Goal: Feedback & Contribution: Contribute content

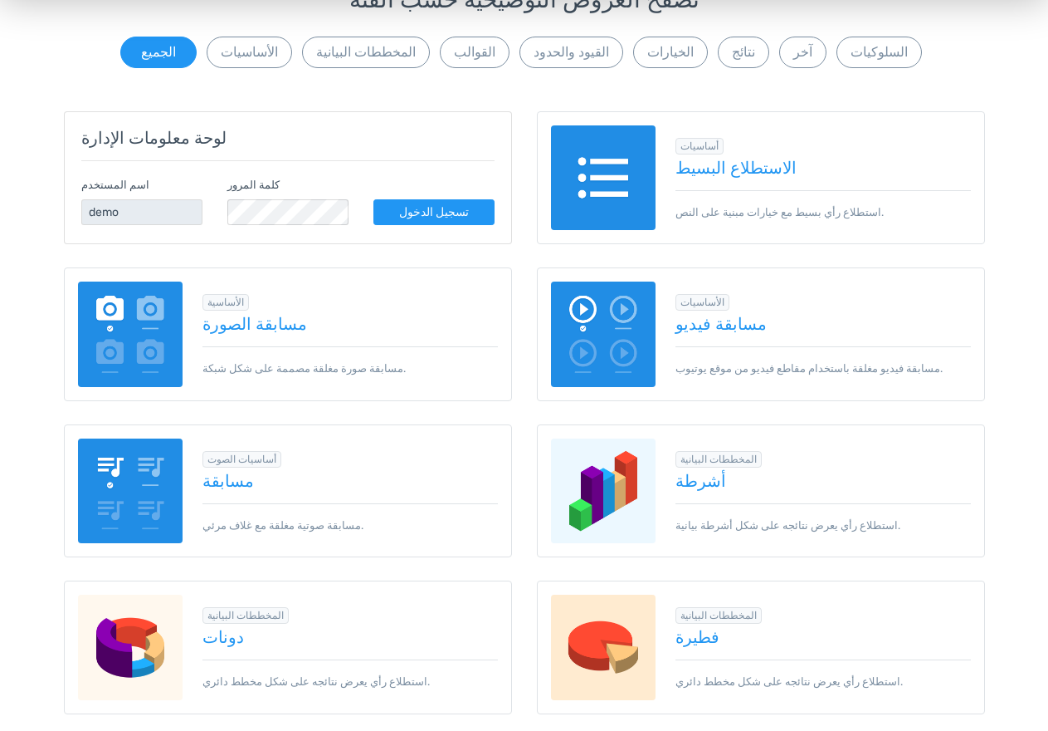
scroll to position [247, 0]
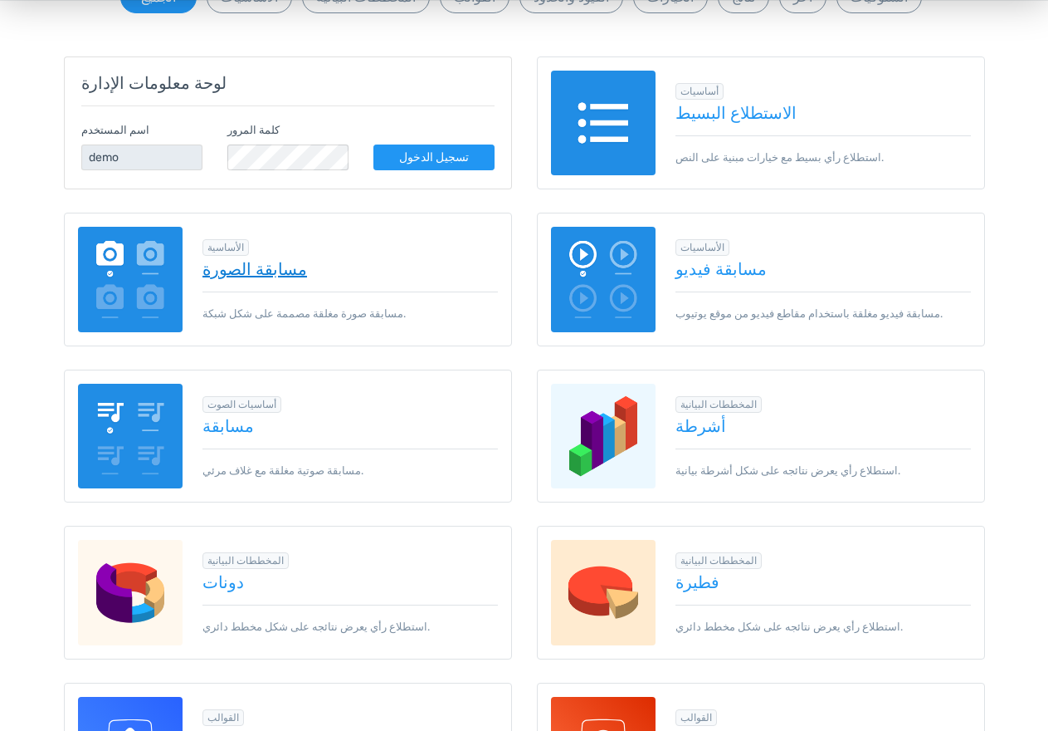
click at [229, 271] on link "مسابقة الصورة" at bounding box center [351, 269] width 296 height 18
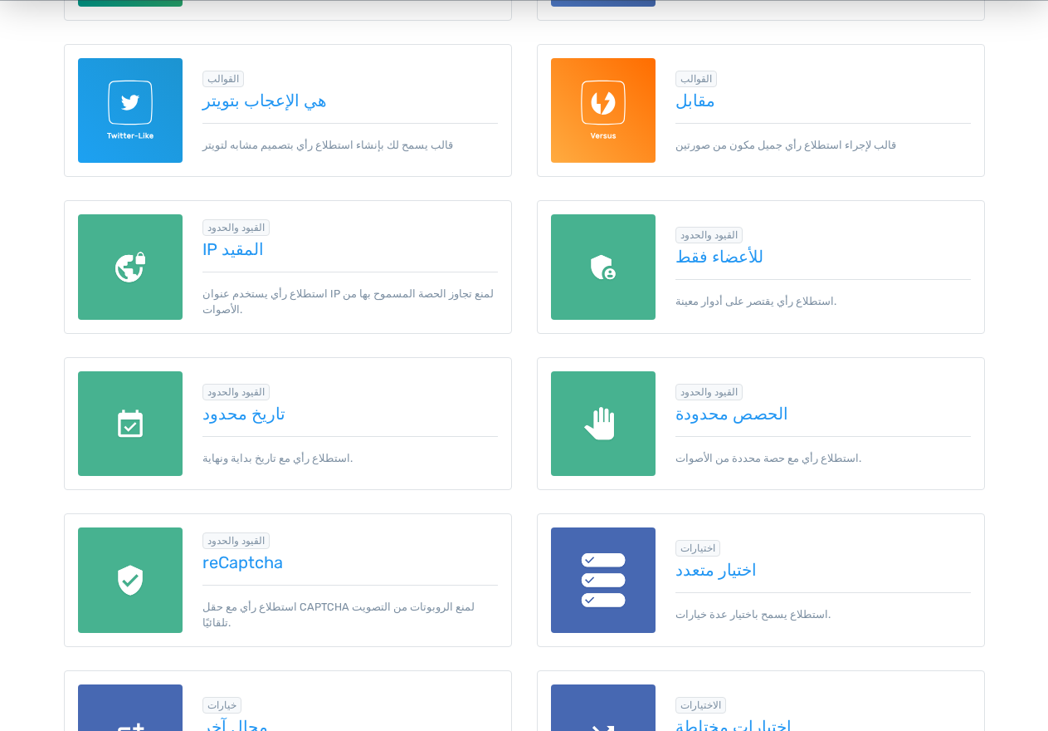
scroll to position [1202, 0]
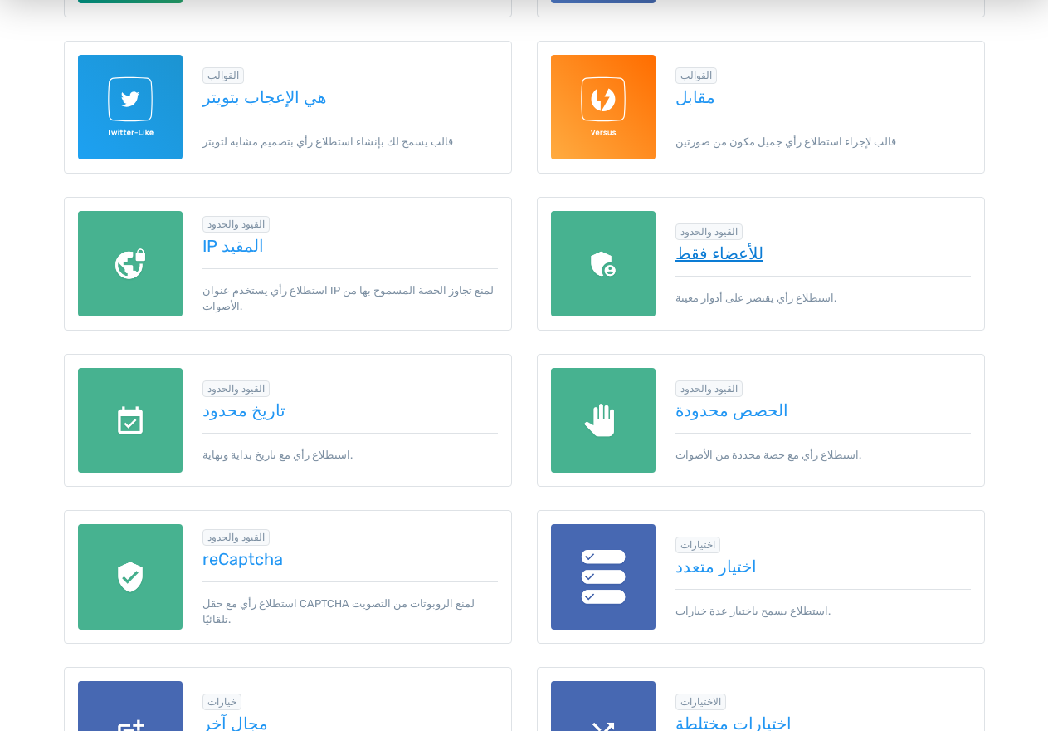
click at [724, 260] on link "للأعضاء فقط" at bounding box center [824, 253] width 296 height 18
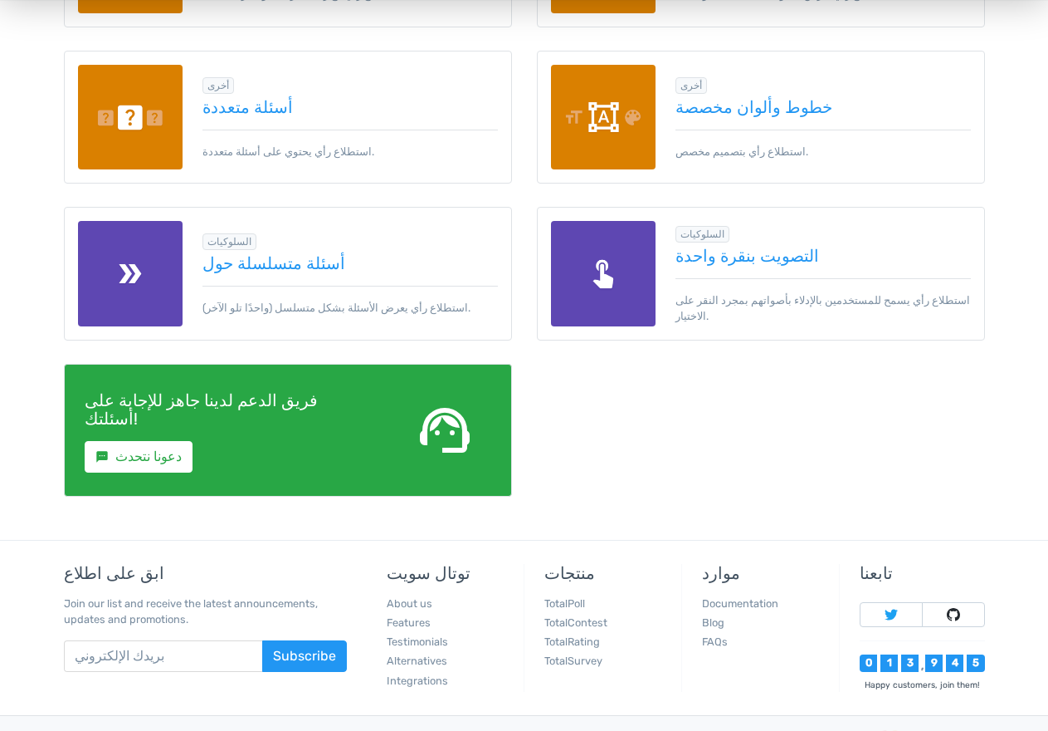
scroll to position [2451, 0]
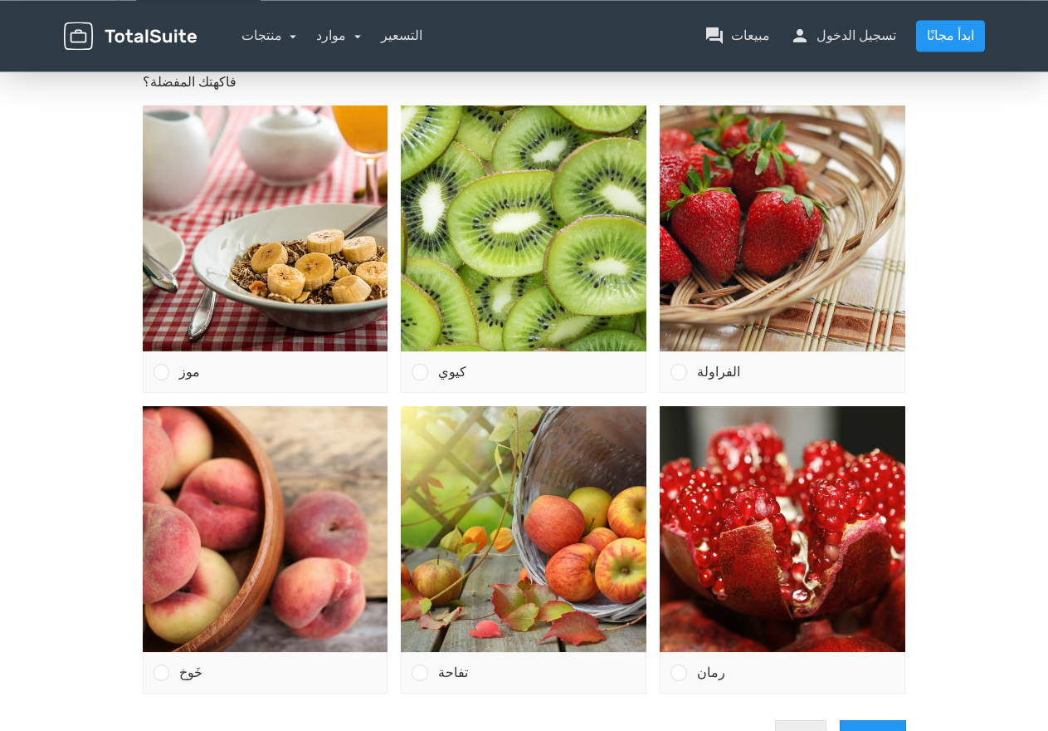
scroll to position [126, 0]
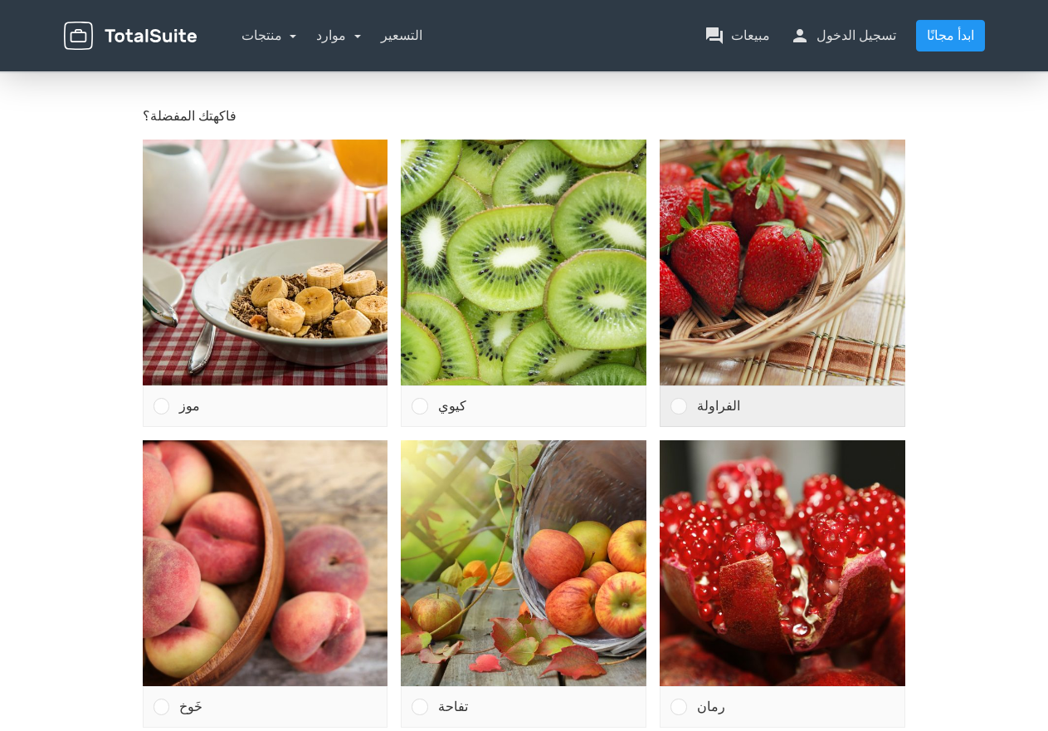
click at [687, 401] on div at bounding box center [674, 405] width 26 height 40
click at [679, 405] on input "الفراولة" at bounding box center [679, 405] width 0 height 0
radio input "true"
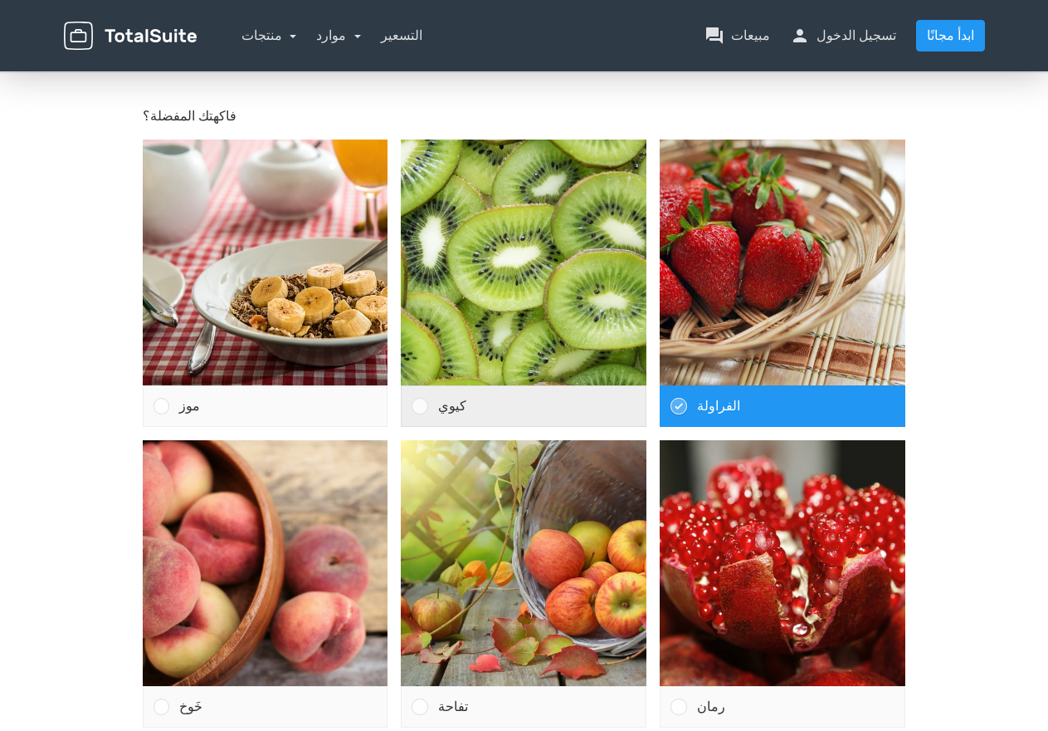
click at [433, 418] on div "كيوي" at bounding box center [537, 405] width 218 height 40
click at [423, 403] on div at bounding box center [420, 405] width 16 height 16
click at [420, 405] on input "كيوي" at bounding box center [420, 405] width 0 height 0
radio input "true"
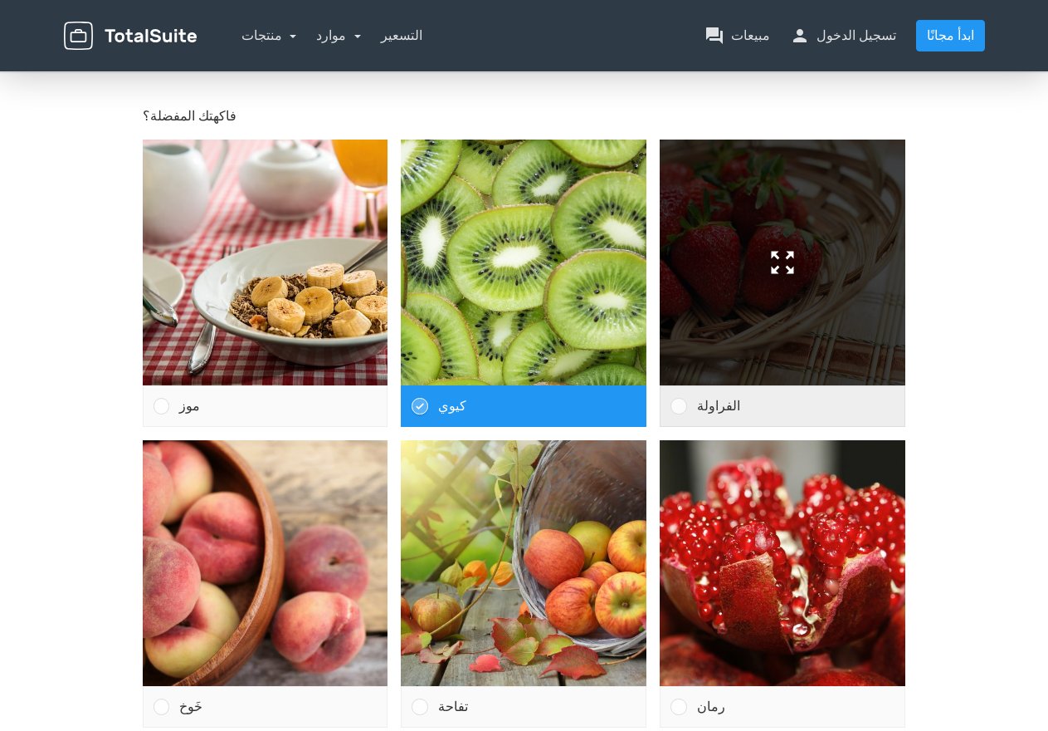
click at [728, 293] on img at bounding box center [783, 262] width 246 height 246
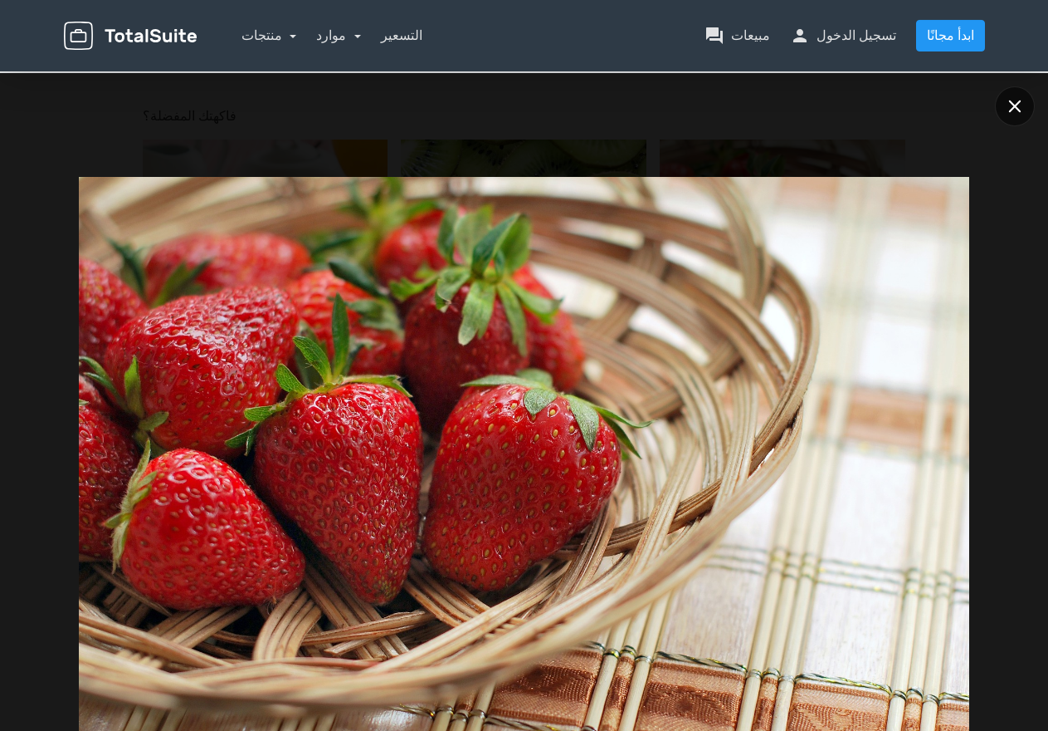
click at [1014, 105] on icon at bounding box center [1015, 106] width 12 height 12
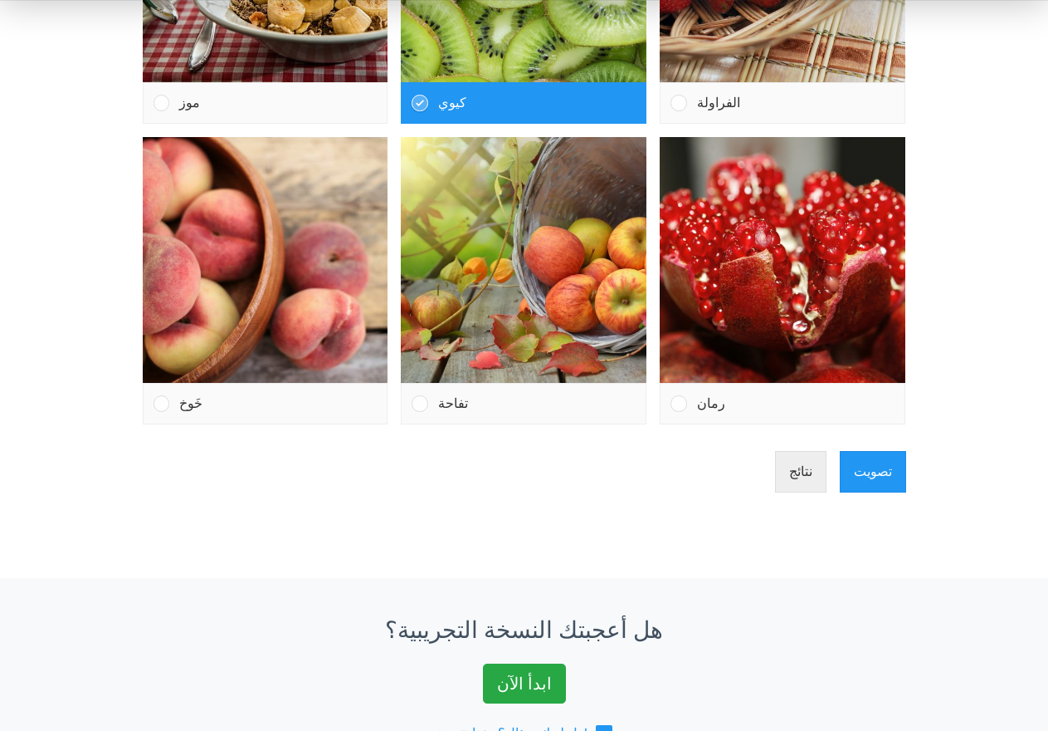
scroll to position [478, 0]
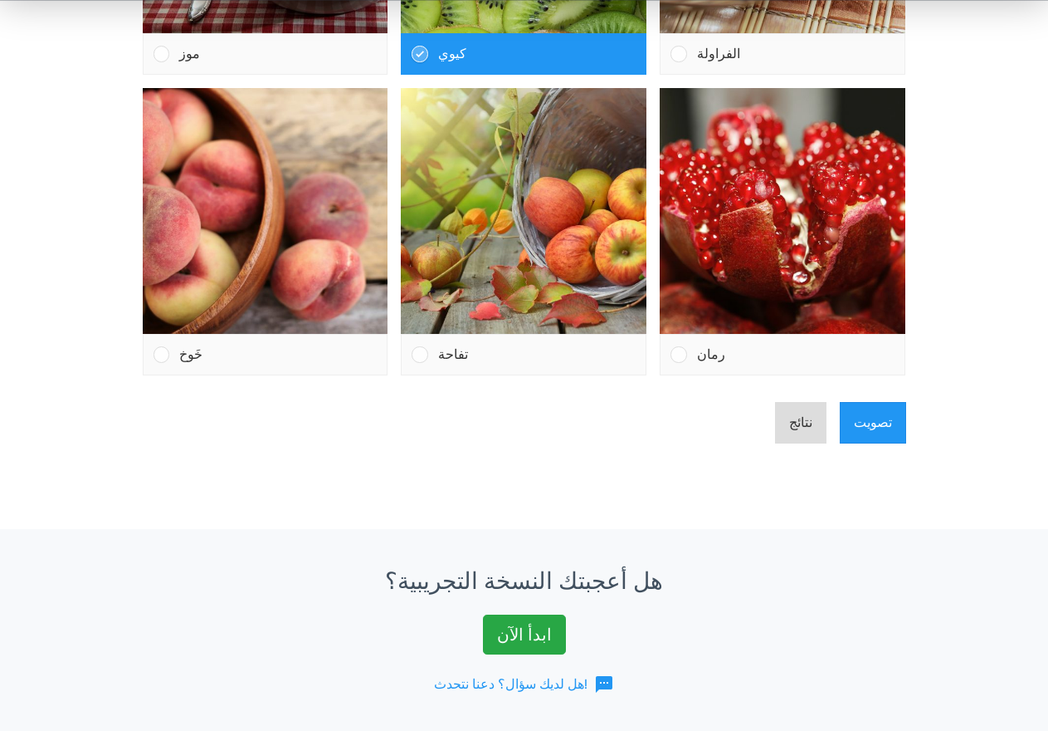
click at [799, 424] on button "نتائج" at bounding box center [800, 424] width 51 height 42
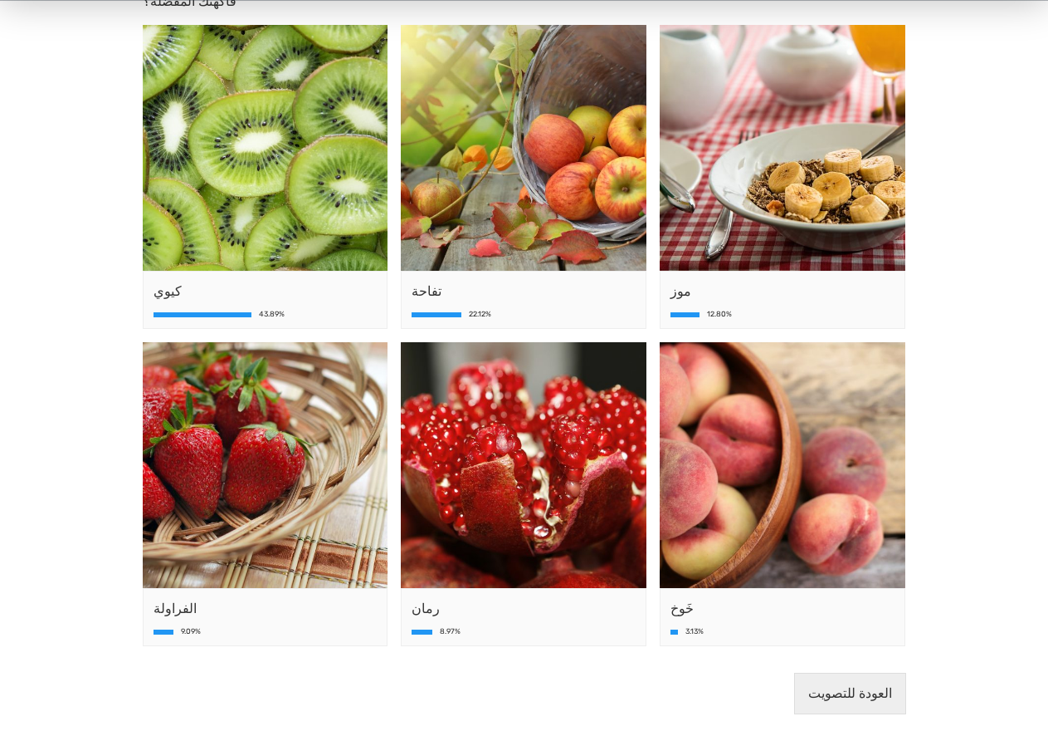
scroll to position [244, 0]
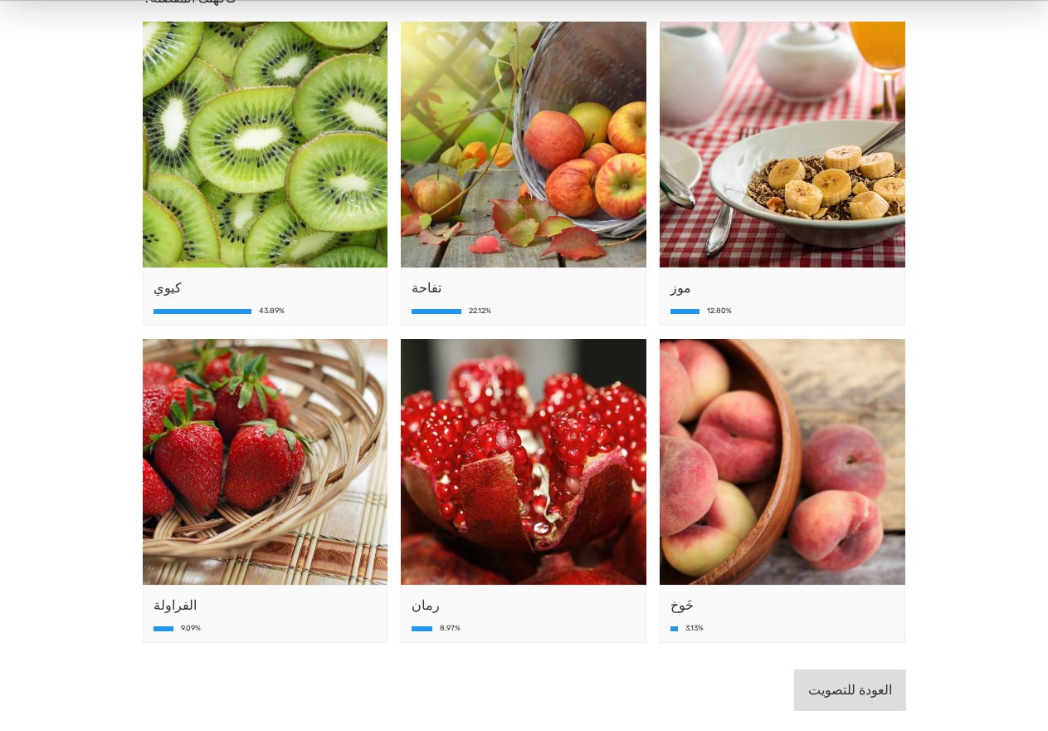
click at [825, 696] on button "العودة للتصويت" at bounding box center [850, 691] width 112 height 42
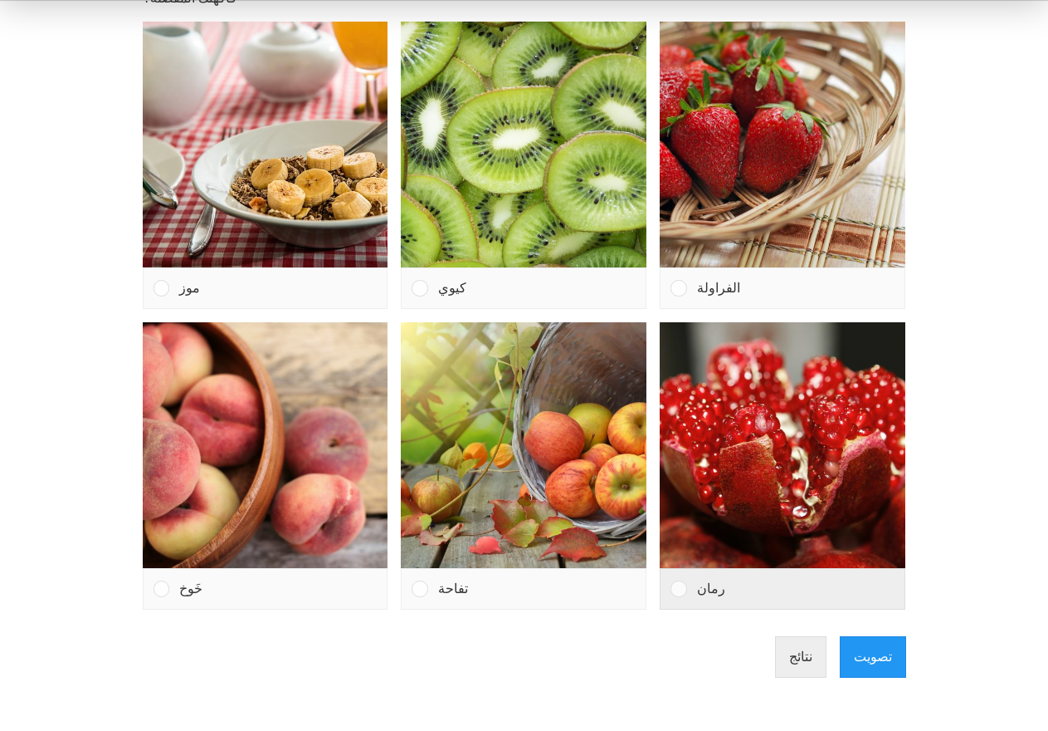
click at [681, 587] on div at bounding box center [679, 589] width 16 height 16
click at [679, 589] on input "رمان" at bounding box center [679, 589] width 0 height 0
radio input "true"
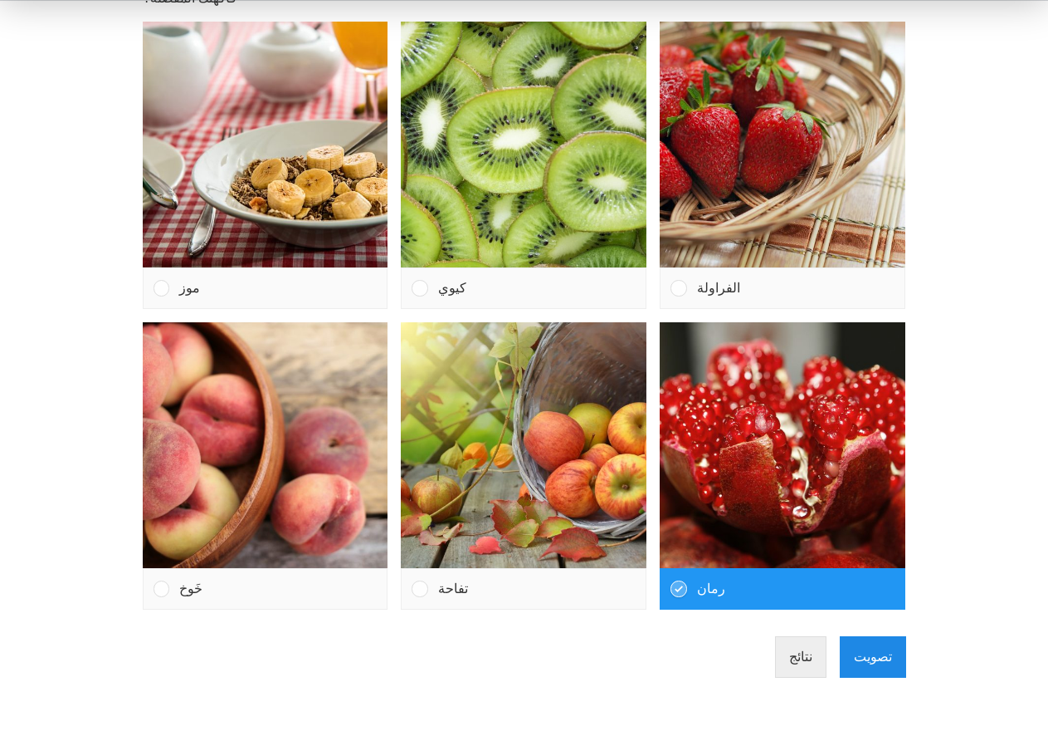
click at [874, 650] on button "تصويت" at bounding box center [873, 658] width 66 height 42
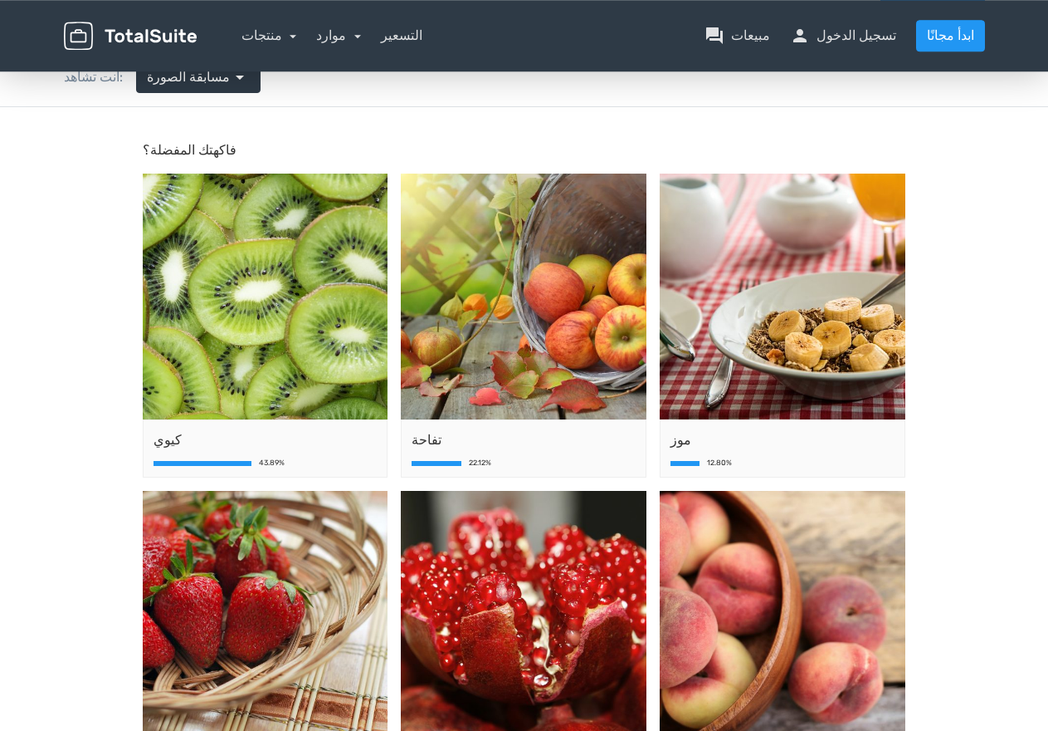
scroll to position [84, 0]
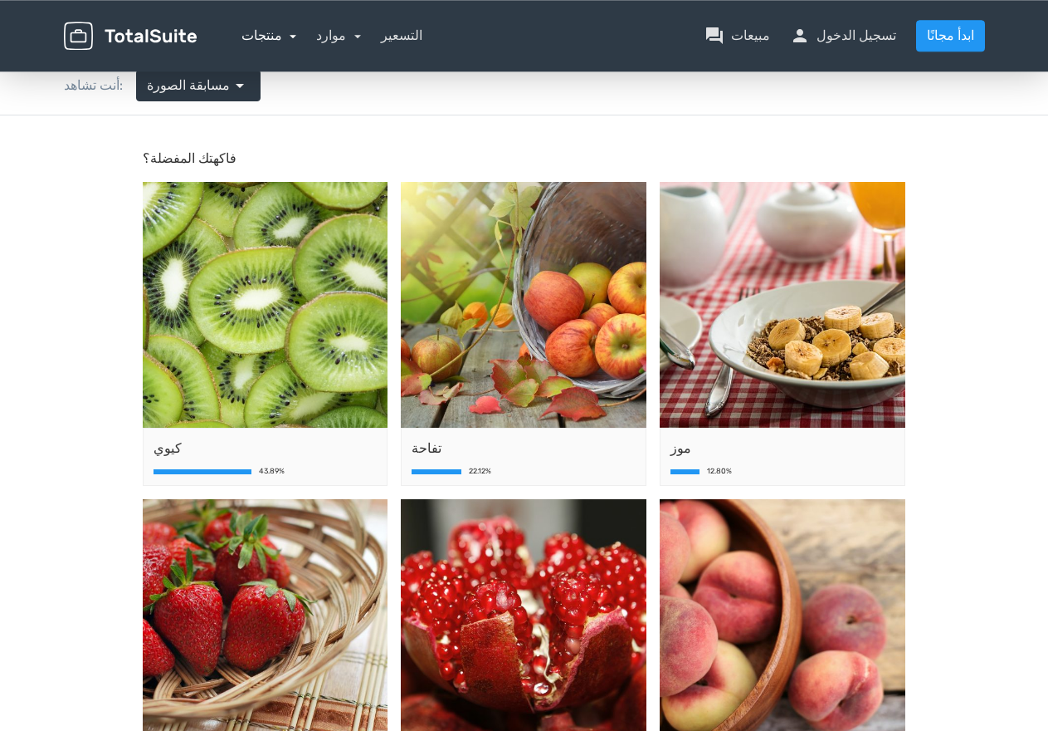
click at [297, 36] on link "منتجات" at bounding box center [270, 35] width 56 height 16
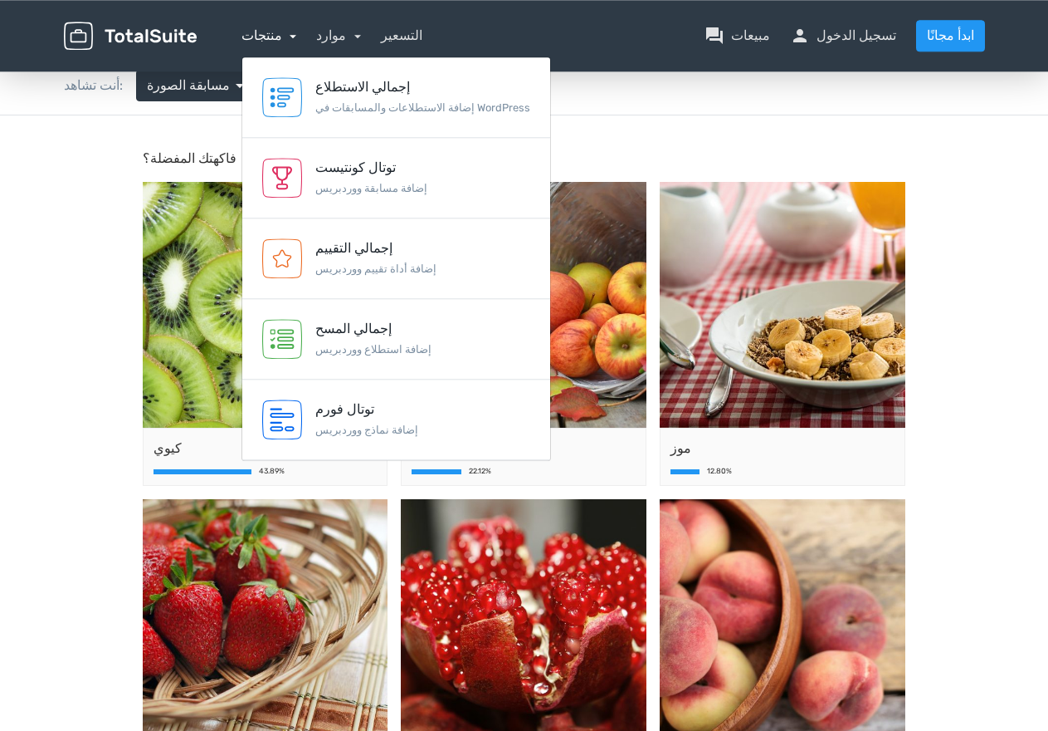
click at [297, 36] on link "منتجات" at bounding box center [270, 35] width 56 height 16
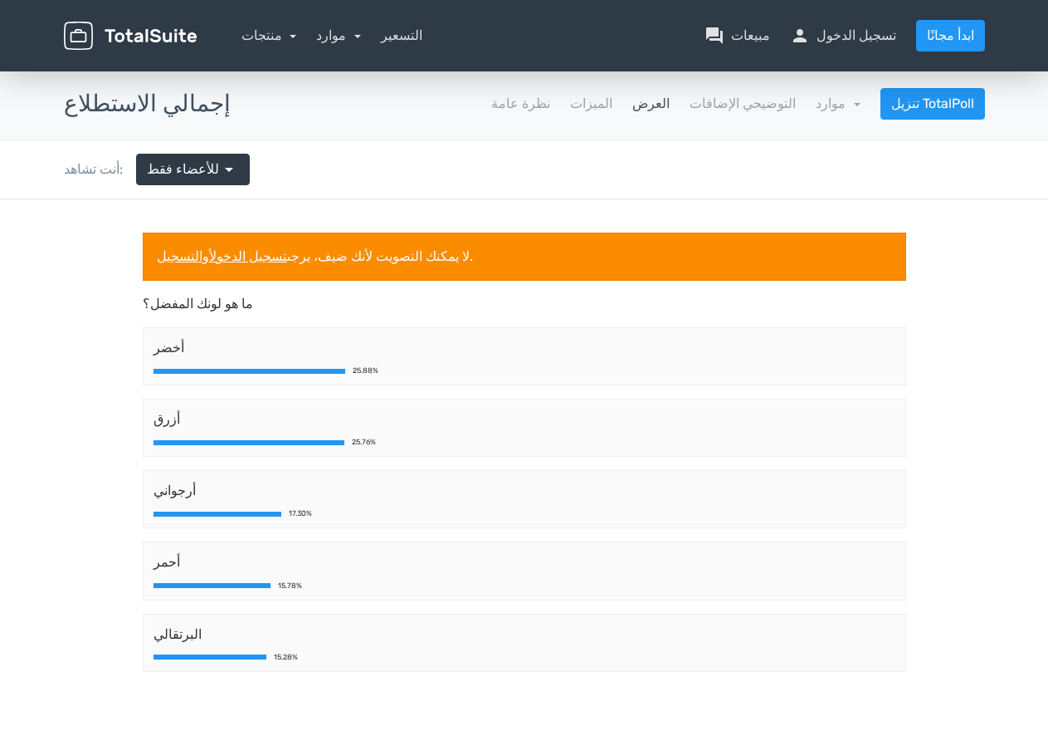
click at [972, 348] on body "لا يمكنك التصويت لأنك ضيف، يرجى تسجيل الدخول أو التسجيل . ما هو لونك المفضل؟ أخ…" at bounding box center [524, 488] width 1048 height 579
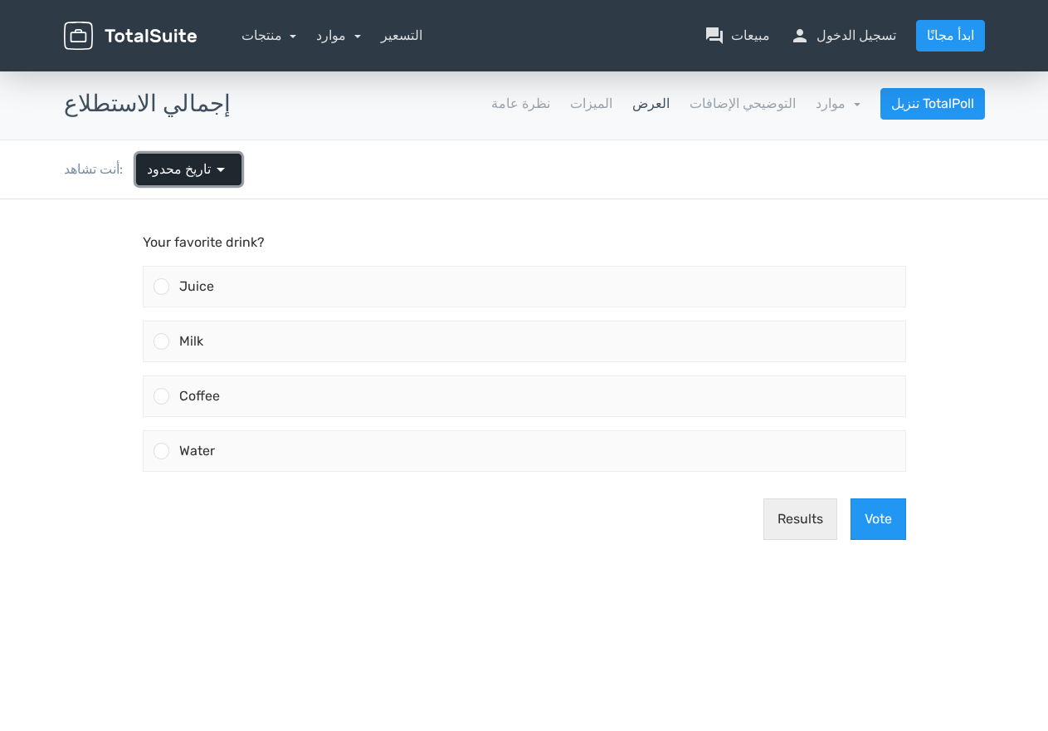
click at [226, 168] on span "arrow_drop_down" at bounding box center [221, 169] width 20 height 20
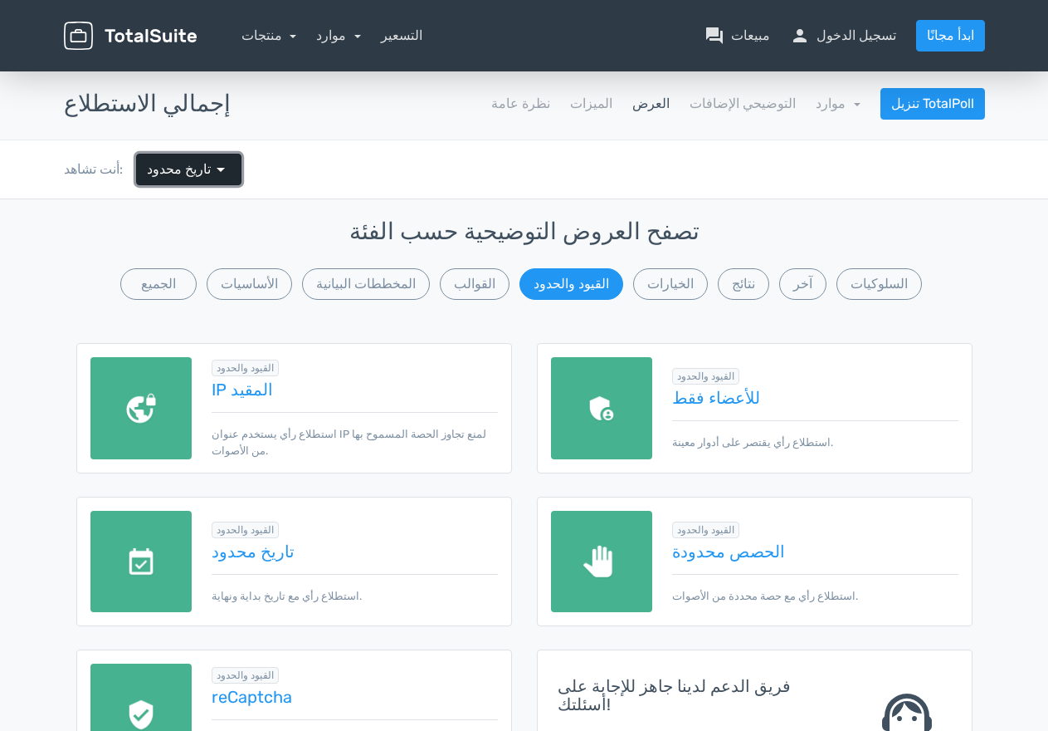
click at [227, 171] on span "arrow_drop_down" at bounding box center [221, 169] width 20 height 20
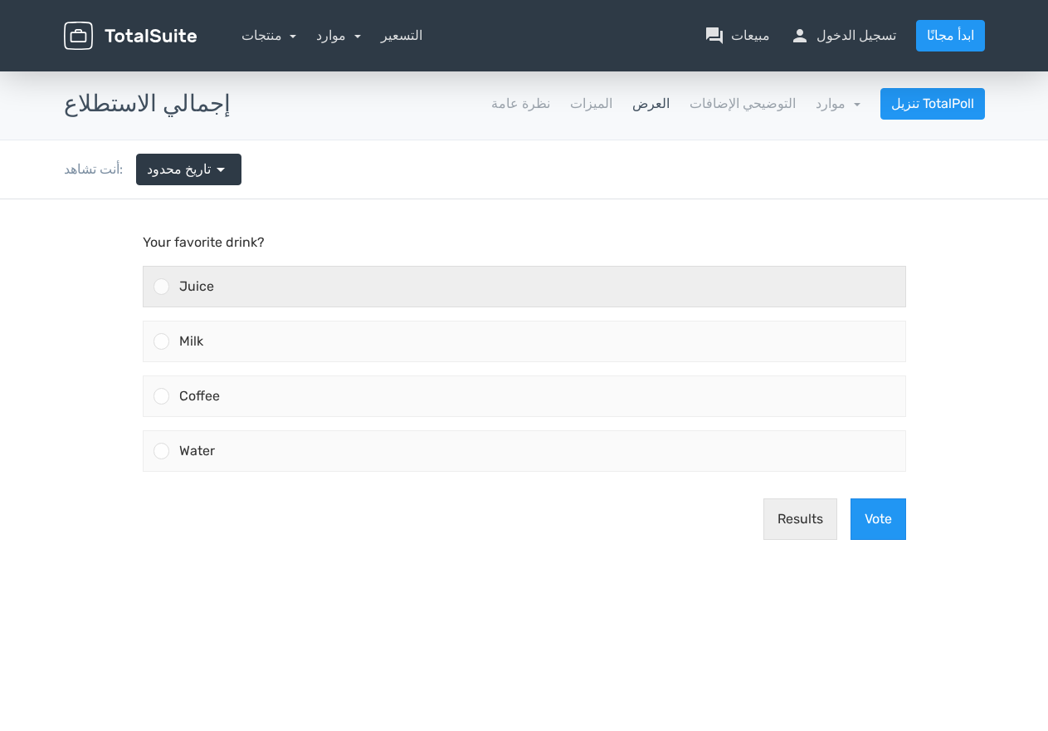
click at [169, 281] on div "Juice" at bounding box center [537, 286] width 736 height 40
click at [161, 286] on input "Juice" at bounding box center [161, 286] width 0 height 0
radio input "true"
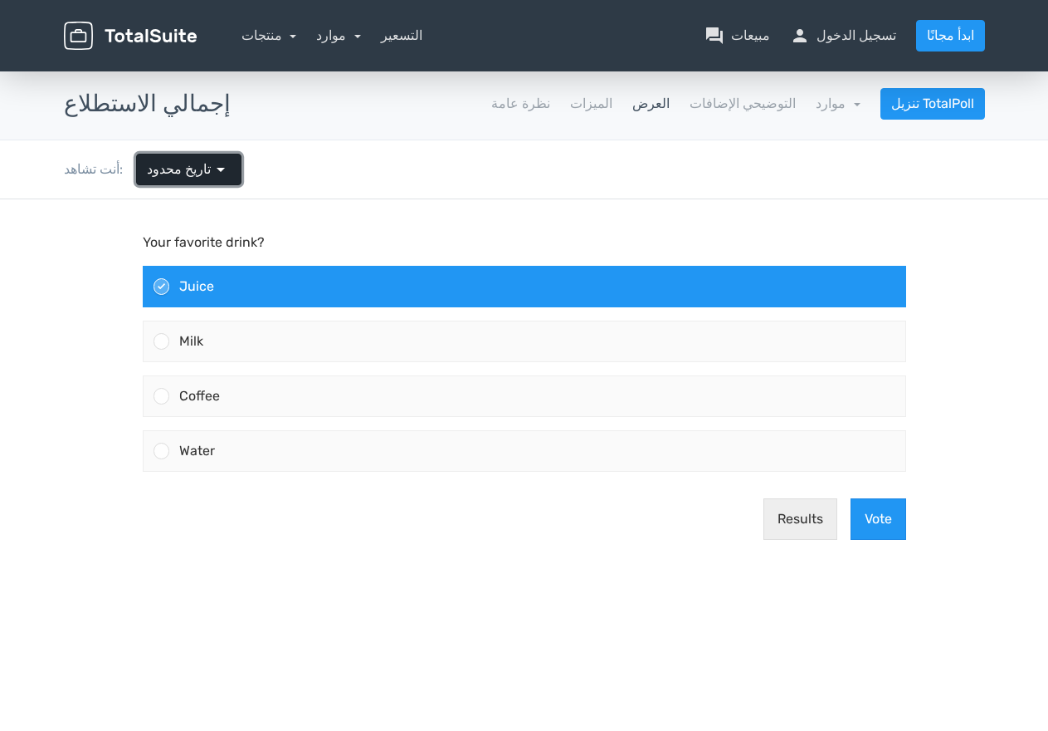
click at [228, 165] on span "arrow_drop_down" at bounding box center [221, 169] width 20 height 20
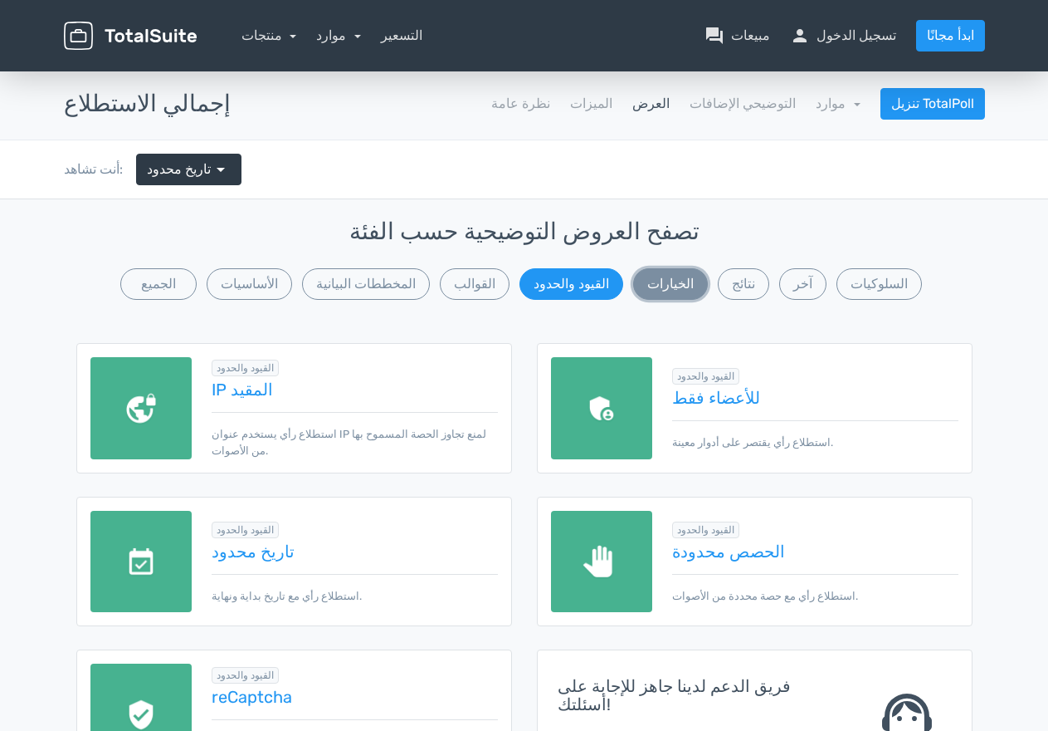
click at [667, 289] on button "الخيارات" at bounding box center [670, 284] width 75 height 32
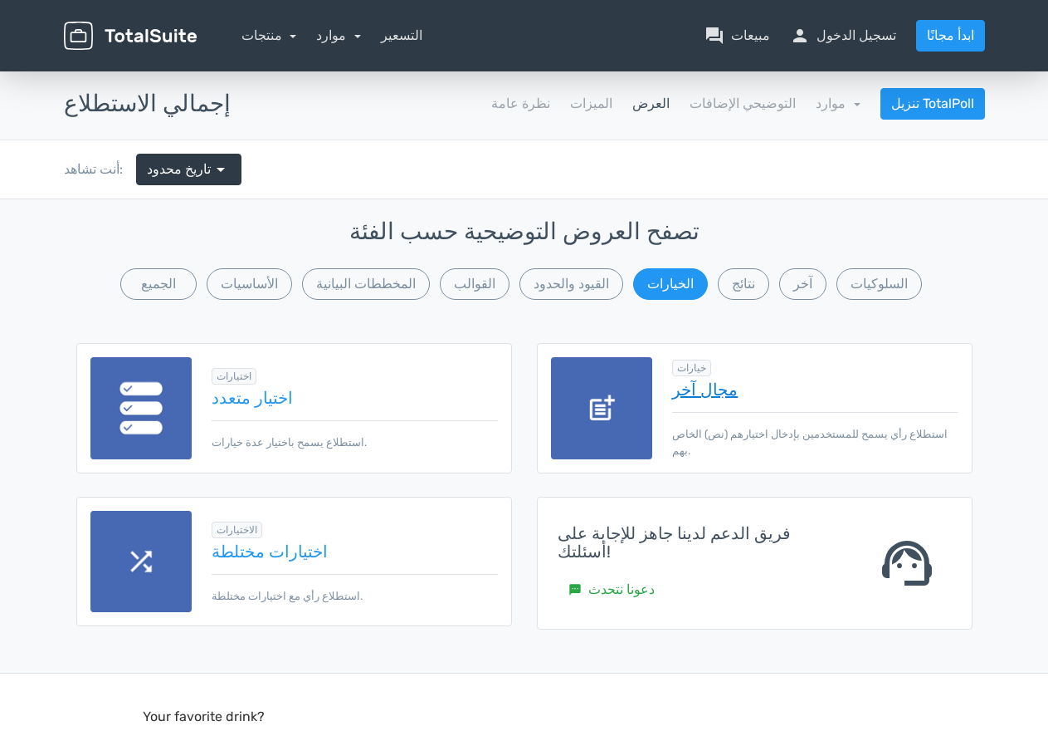
click at [694, 395] on link "مجال آخر" at bounding box center [815, 389] width 286 height 18
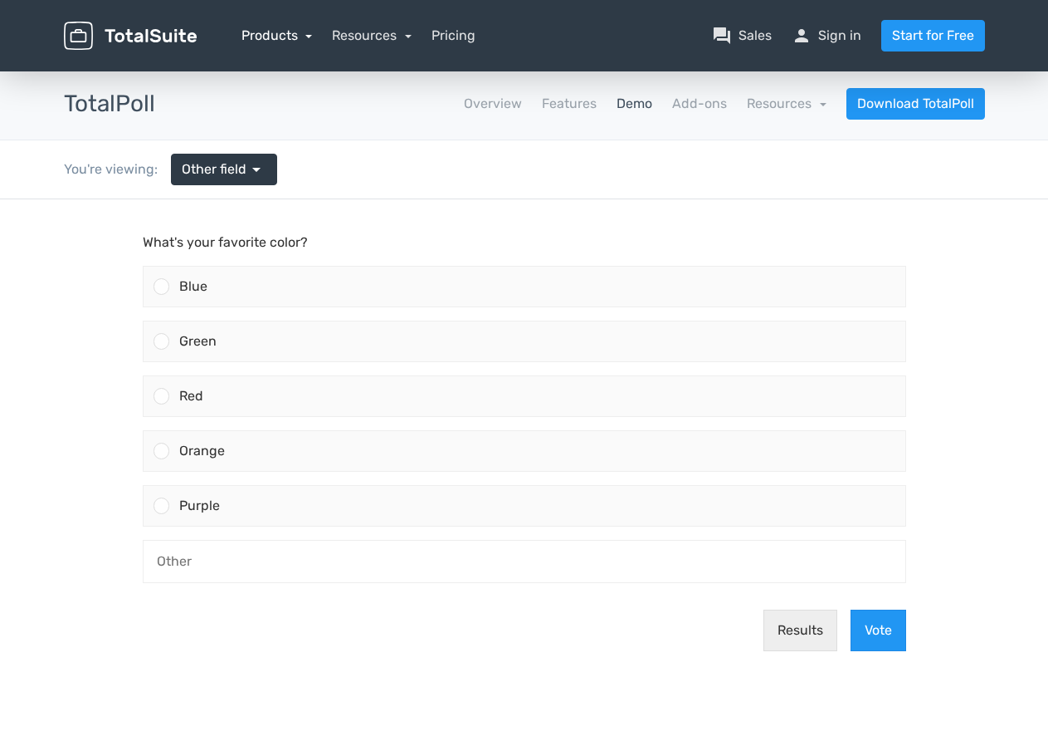
click at [306, 34] on link "Products" at bounding box center [277, 35] width 71 height 16
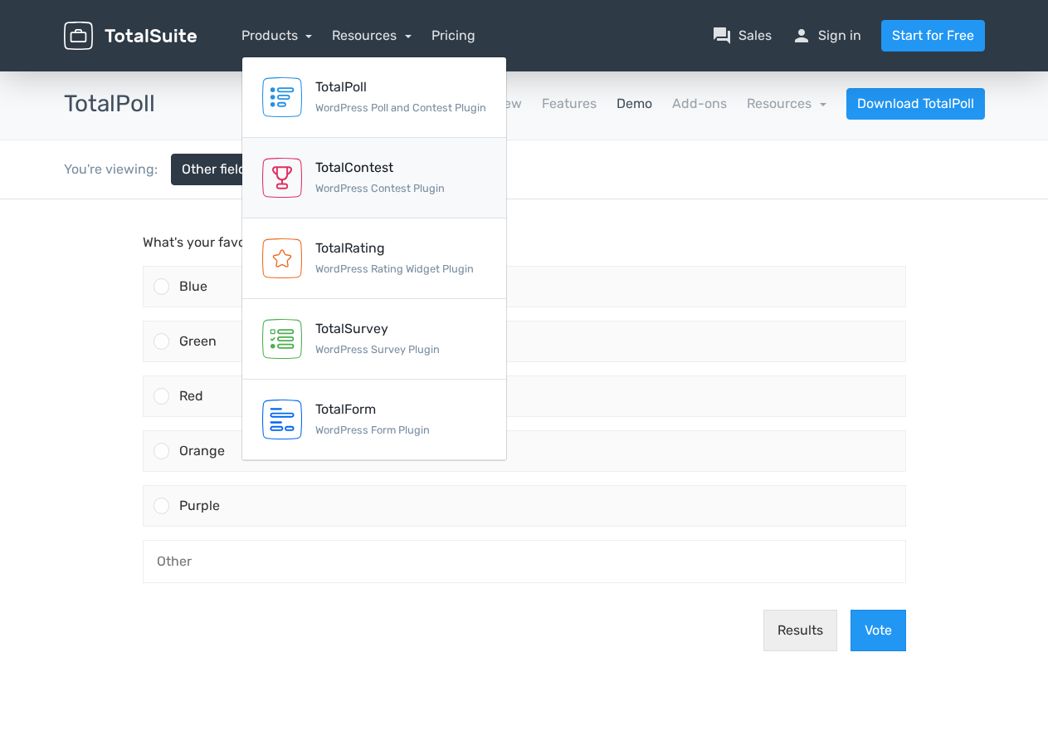
click at [346, 173] on div "TotalContest" at bounding box center [380, 168] width 130 height 20
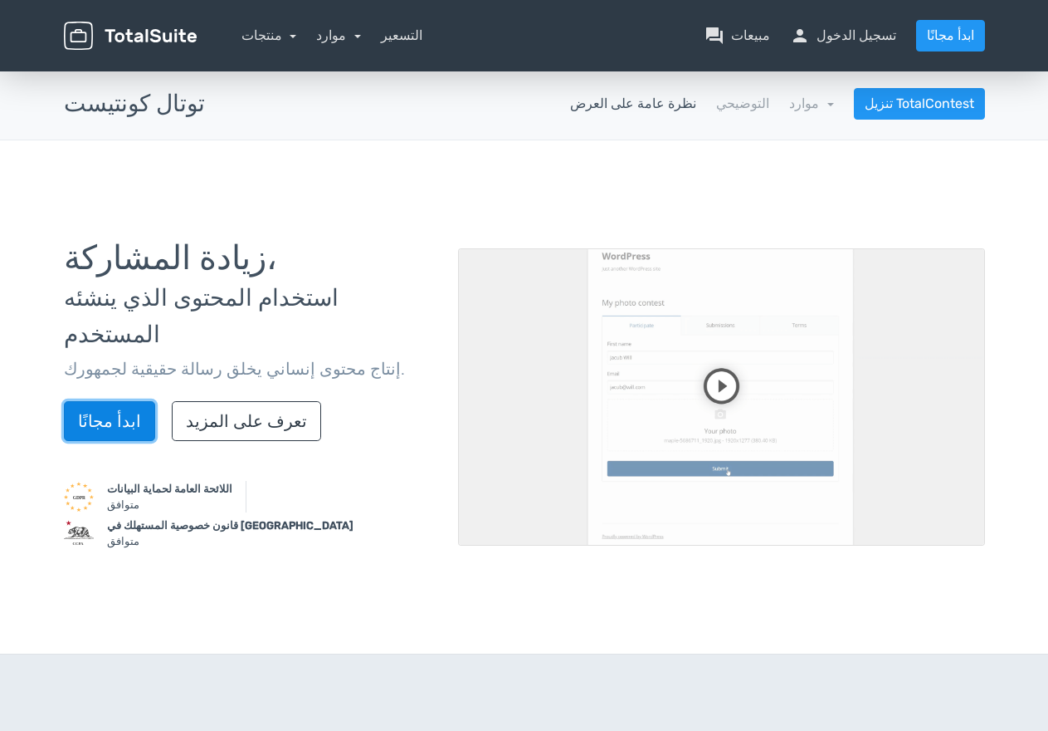
click at [130, 428] on link "ابدأ مجانًا" at bounding box center [109, 421] width 91 height 40
click at [716, 389] on video at bounding box center [721, 396] width 527 height 297
click at [746, 107] on link "التوضيحي" at bounding box center [742, 104] width 53 height 20
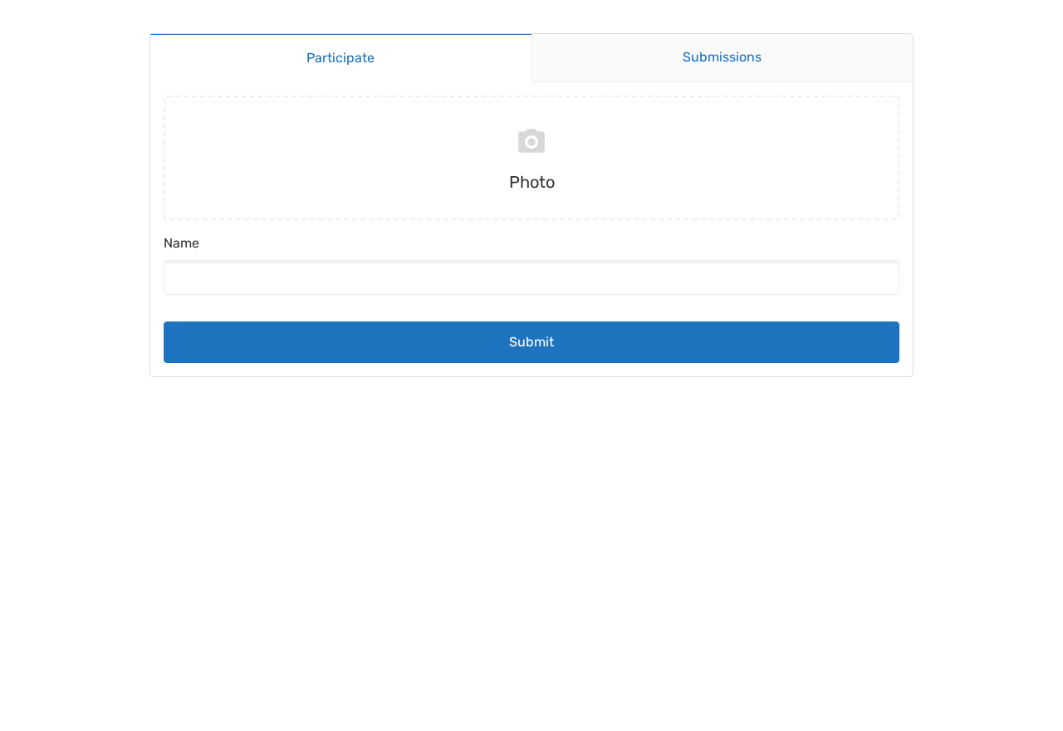
click at [680, 66] on link "Submissions" at bounding box center [722, 58] width 382 height 48
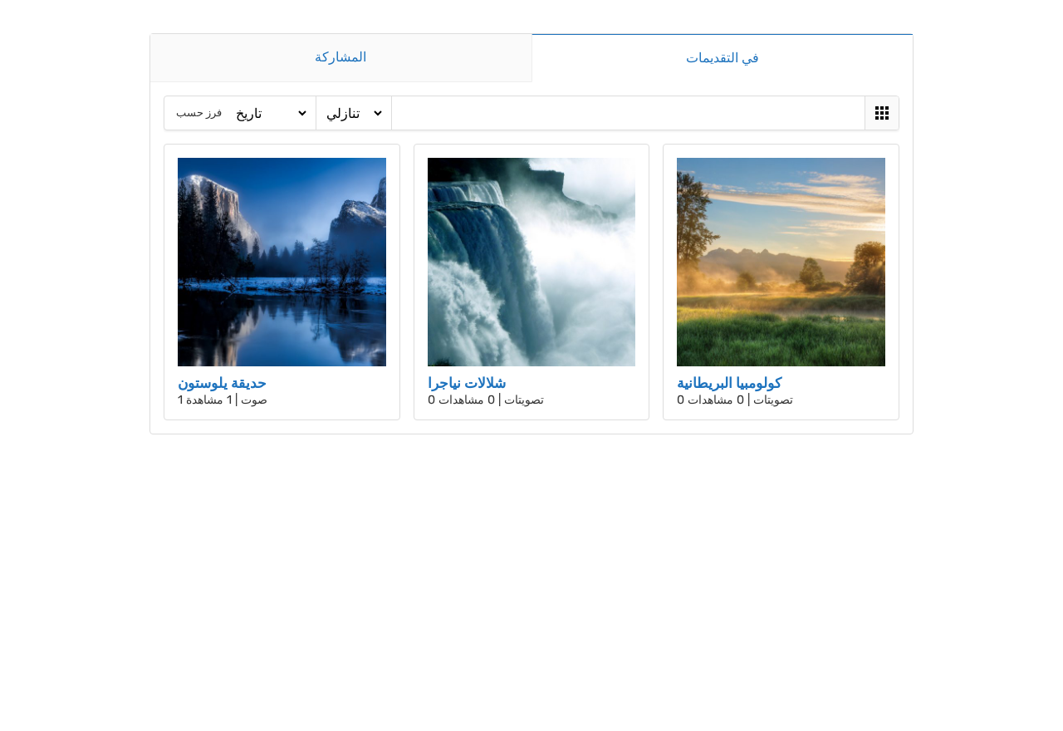
drag, startPoint x: 359, startPoint y: 65, endPoint x: 351, endPoint y: 66, distance: 8.3
click at [354, 66] on link "المشاركة" at bounding box center [340, 58] width 381 height 48
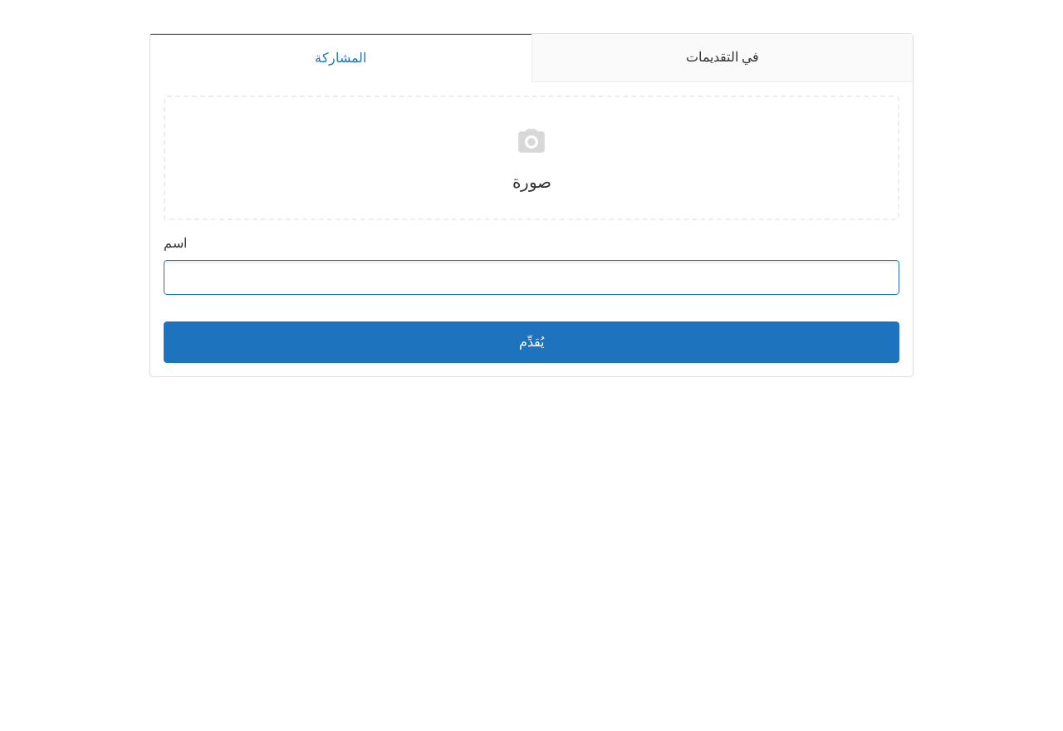
click at [464, 273] on input "اسم" at bounding box center [532, 277] width 736 height 35
type input "سمسم"
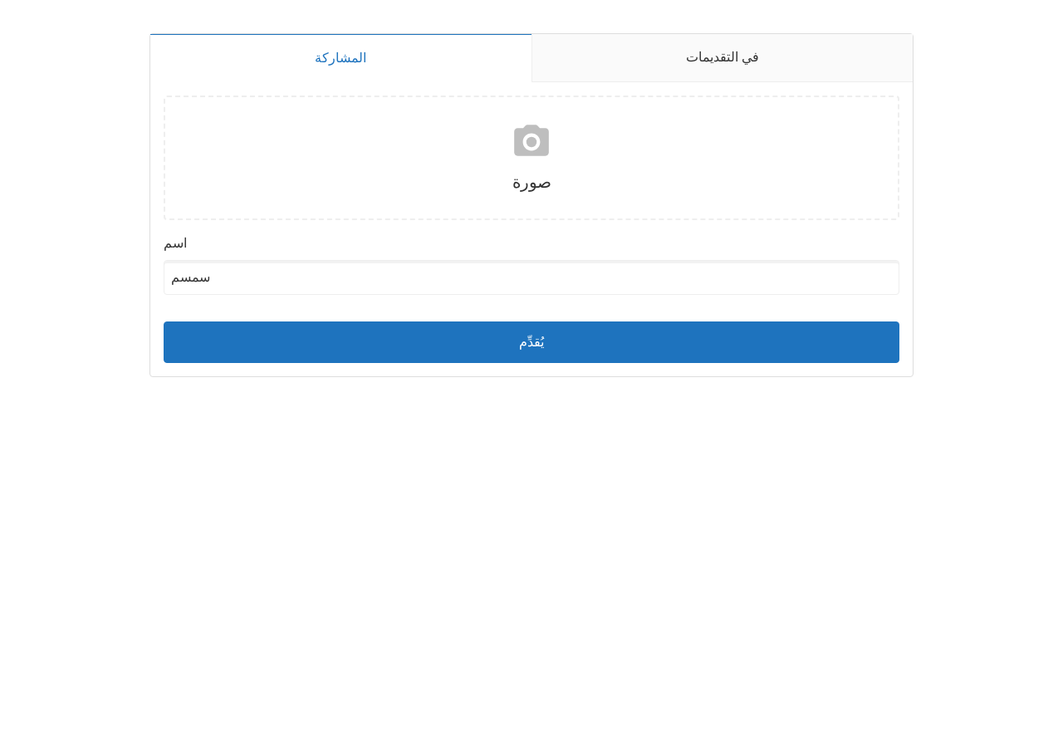
click at [523, 173] on input "file" at bounding box center [531, 157] width 749 height 125
type input "C:\fakepath\images.jpg"
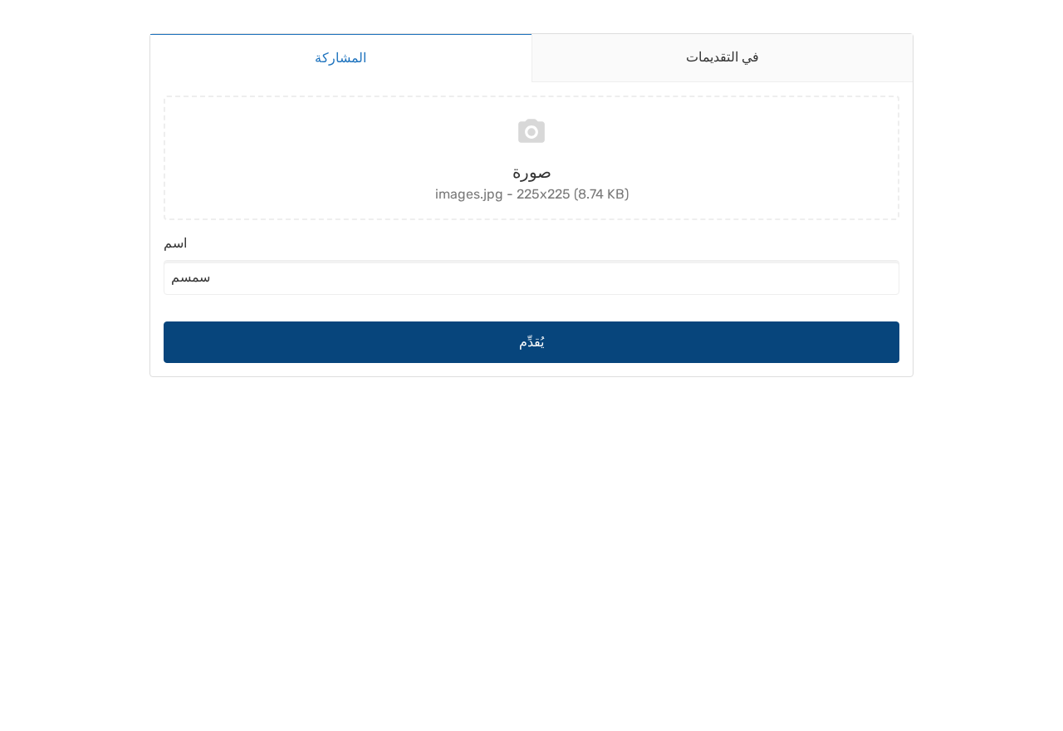
click at [560, 345] on button "يُقدِّم" at bounding box center [532, 342] width 736 height 42
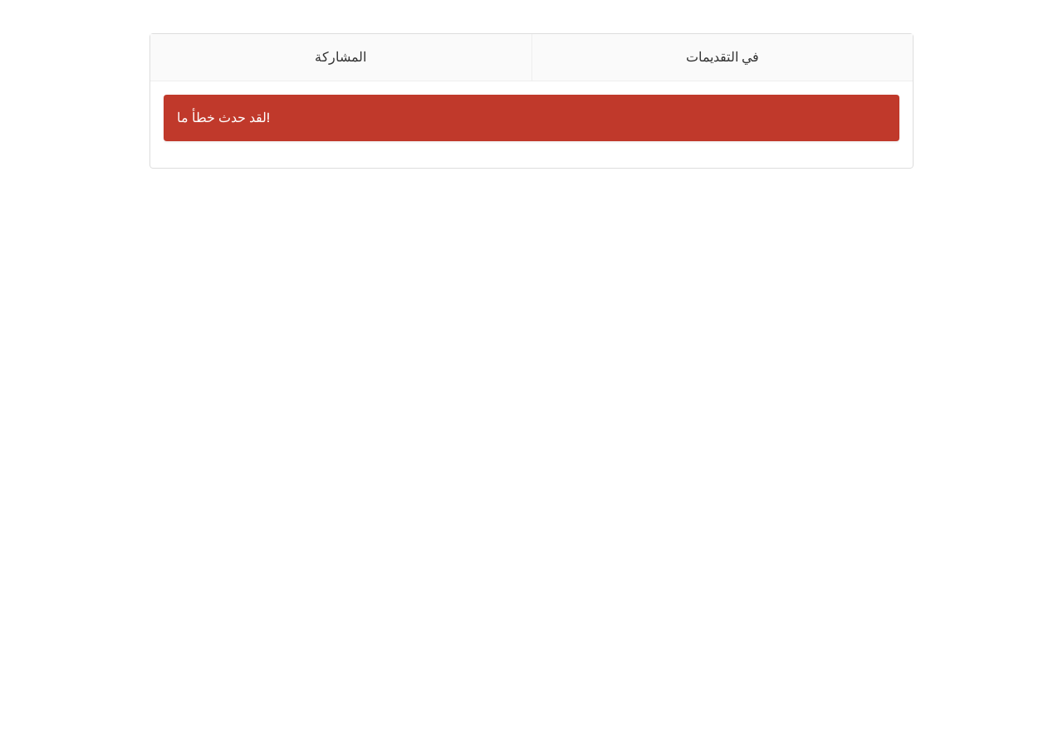
click at [361, 117] on div "لقد حدث خطأ ما!" at bounding box center [532, 118] width 736 height 46
click at [369, 62] on link "المشاركة" at bounding box center [340, 57] width 381 height 47
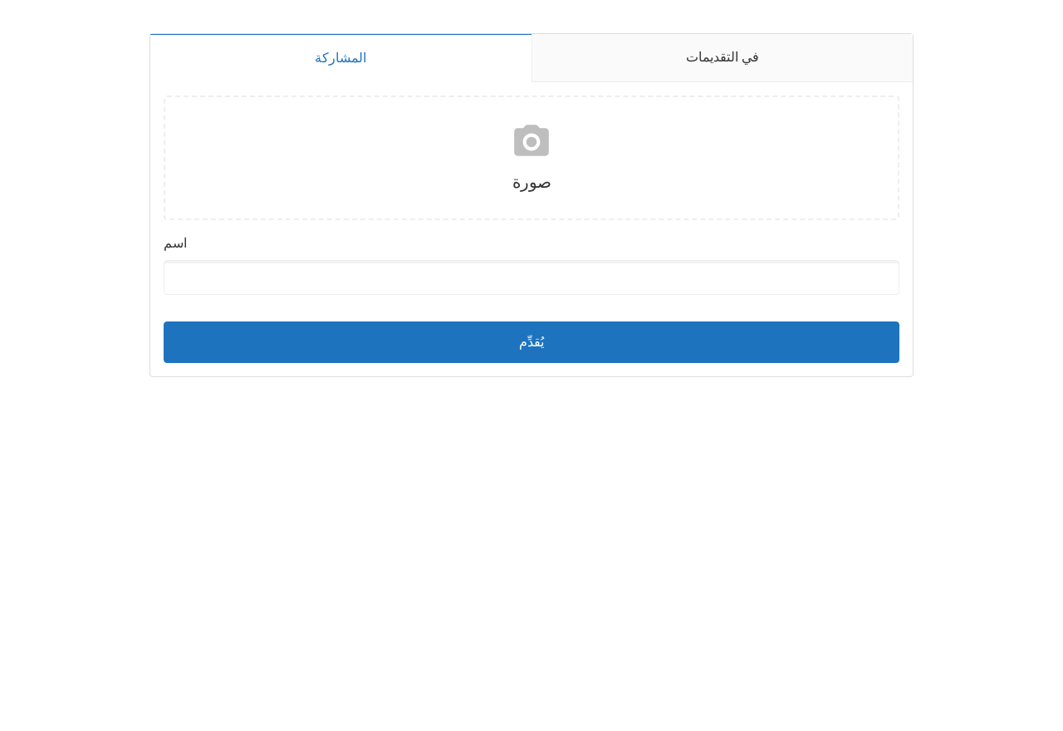
click at [510, 176] on input "file" at bounding box center [531, 157] width 749 height 125
type input "C:\fakepath\images11.jpg"
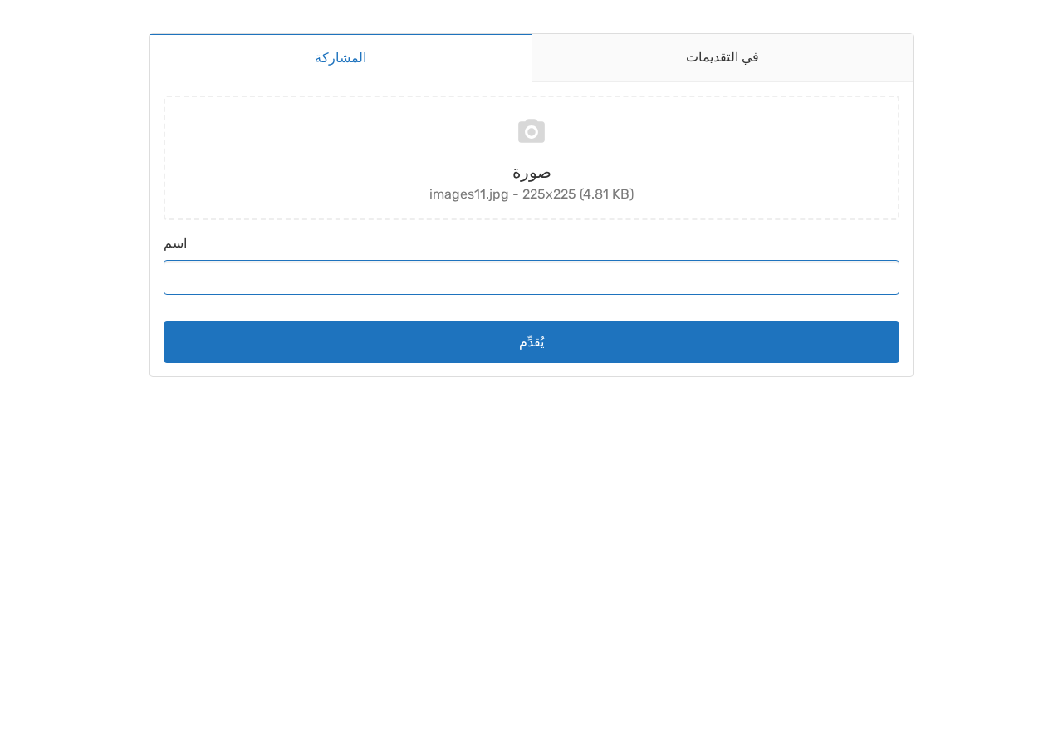
click at [315, 285] on input "اسم" at bounding box center [532, 277] width 736 height 35
type input "SSS"
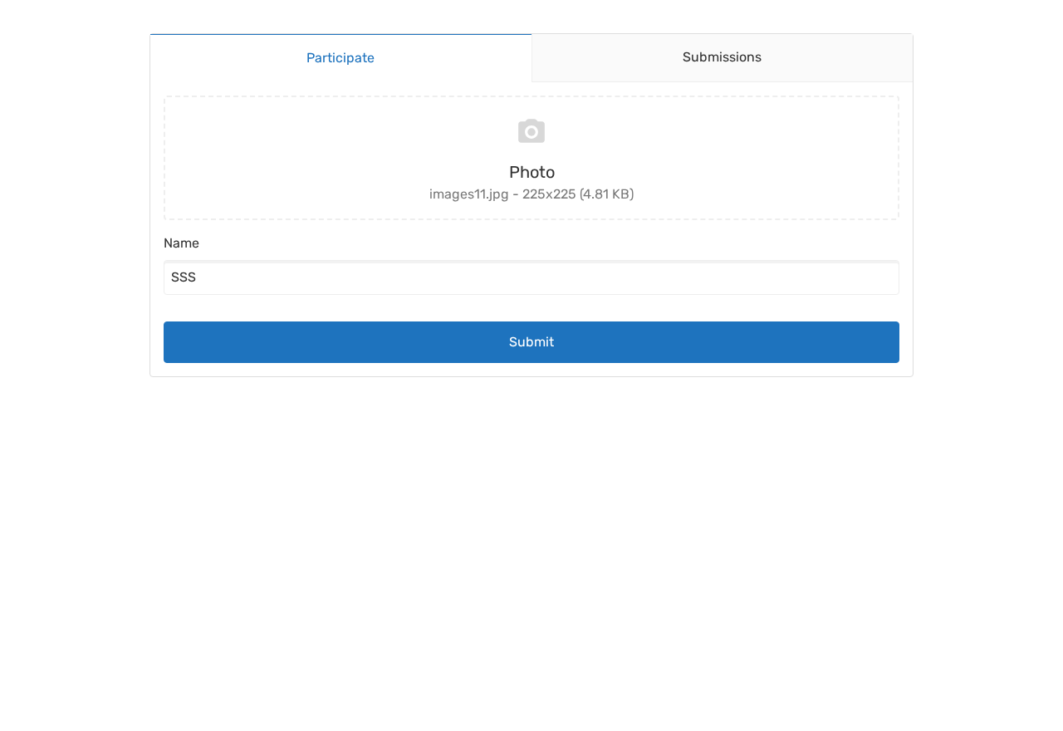
click at [484, 582] on body "Participate Submissions Participate Submissions Submitting Photo images11.jpg -…" at bounding box center [531, 365] width 1063 height 731
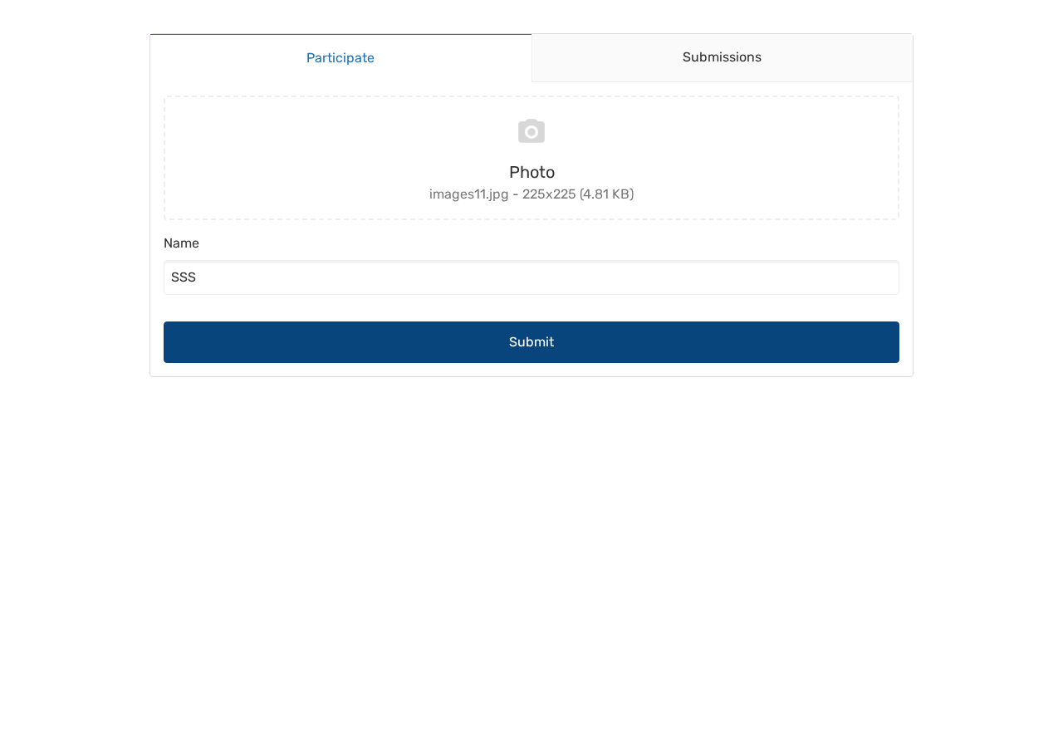
click at [545, 343] on button "Submit" at bounding box center [532, 342] width 736 height 42
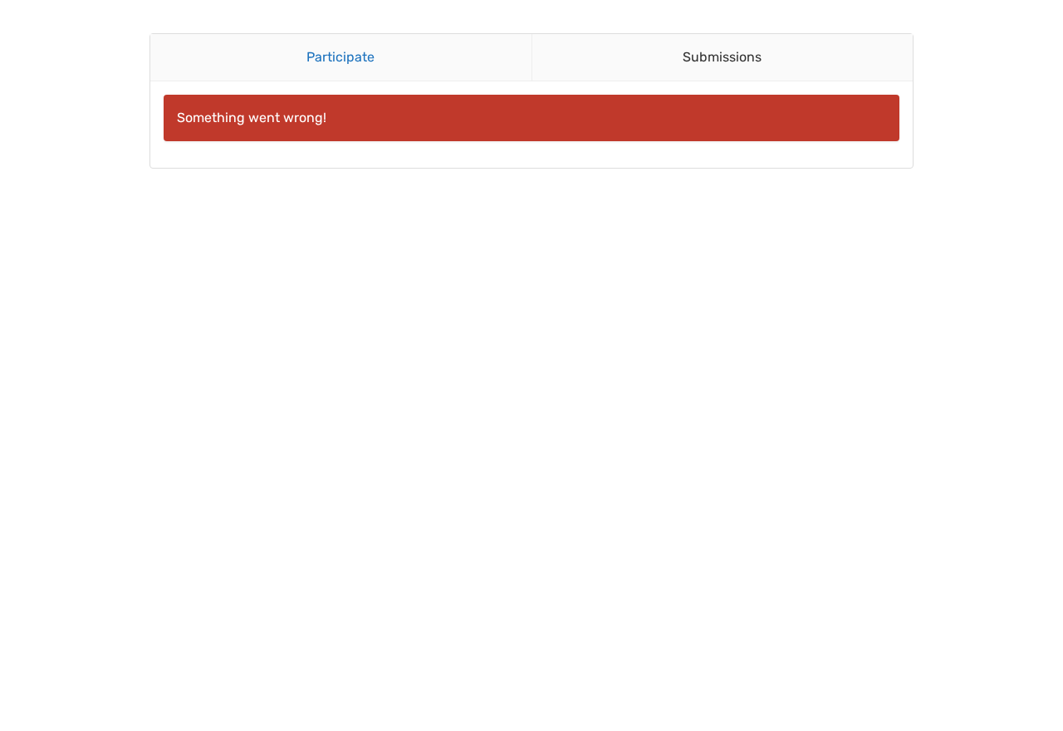
click at [375, 66] on link "Participate" at bounding box center [340, 57] width 381 height 47
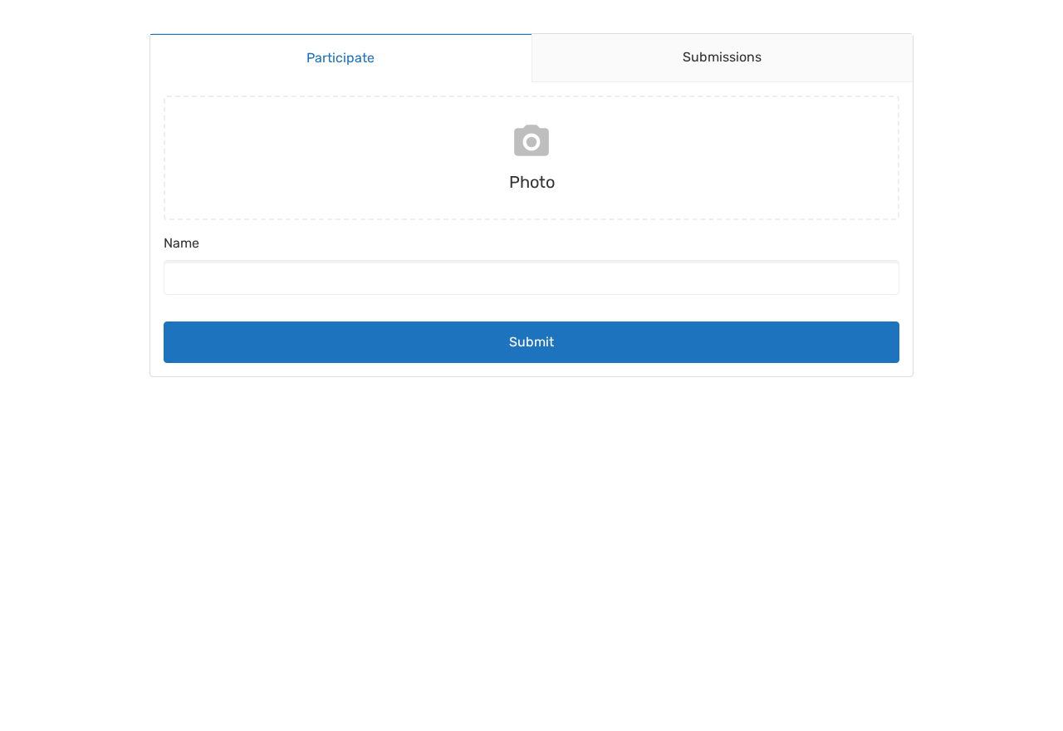
click at [525, 188] on input "file" at bounding box center [531, 157] width 749 height 125
type input "C:\fakepath\images55555.jpg"
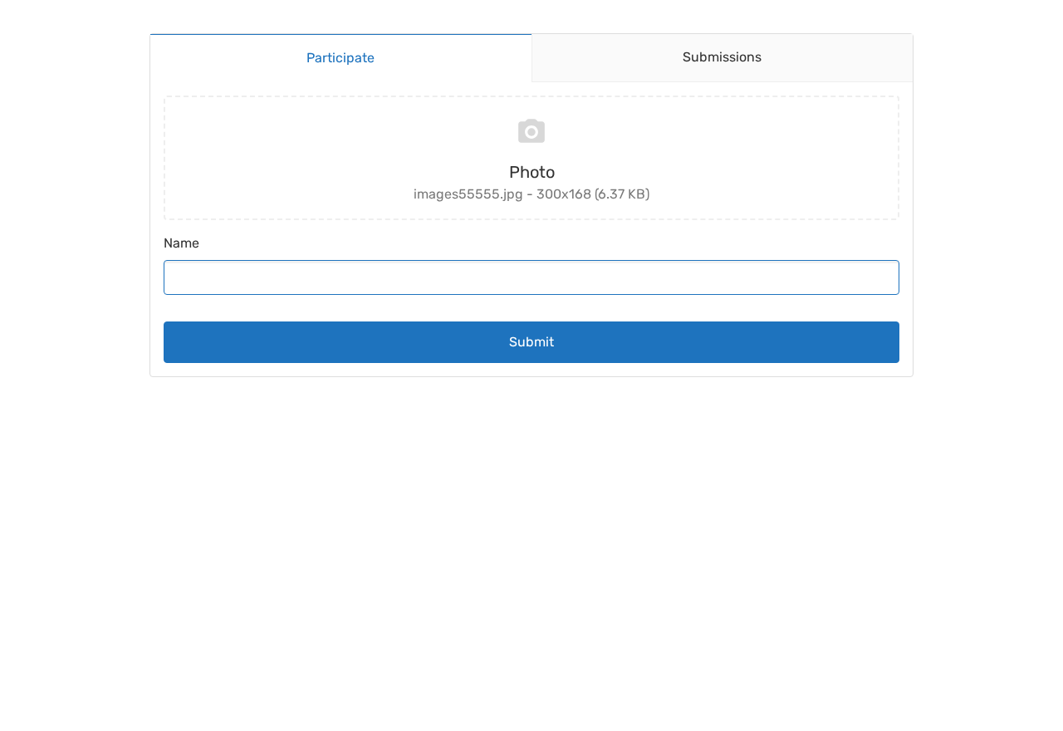
click at [405, 280] on input "Name" at bounding box center [532, 277] width 736 height 35
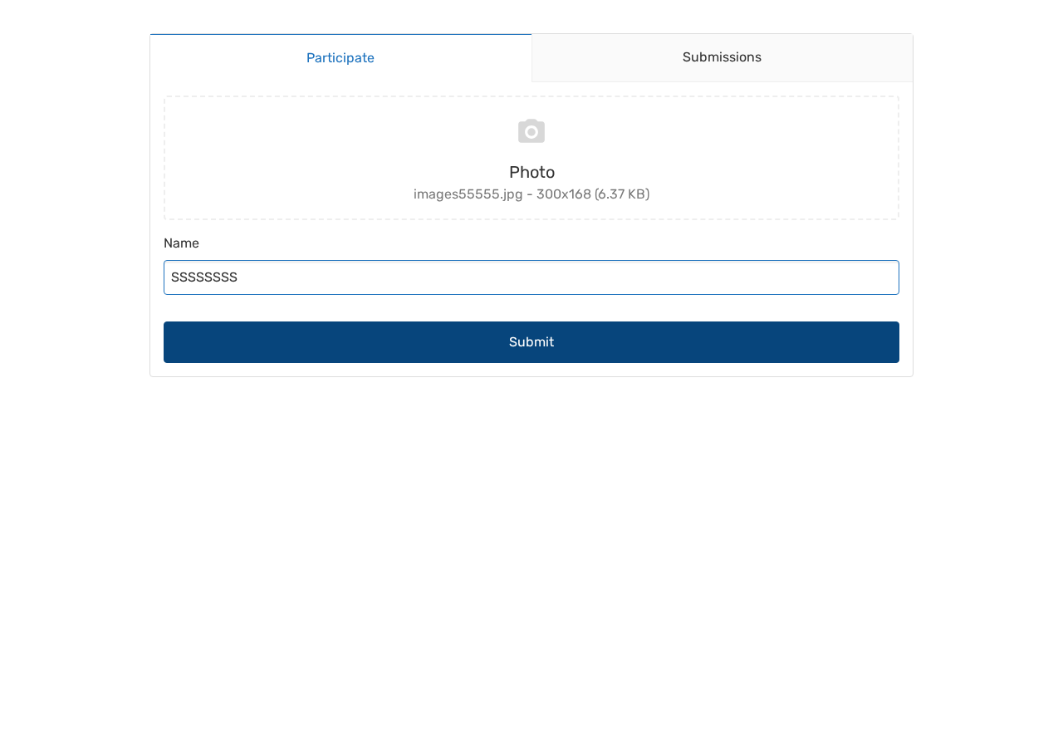
type input "SSSSSSSS"
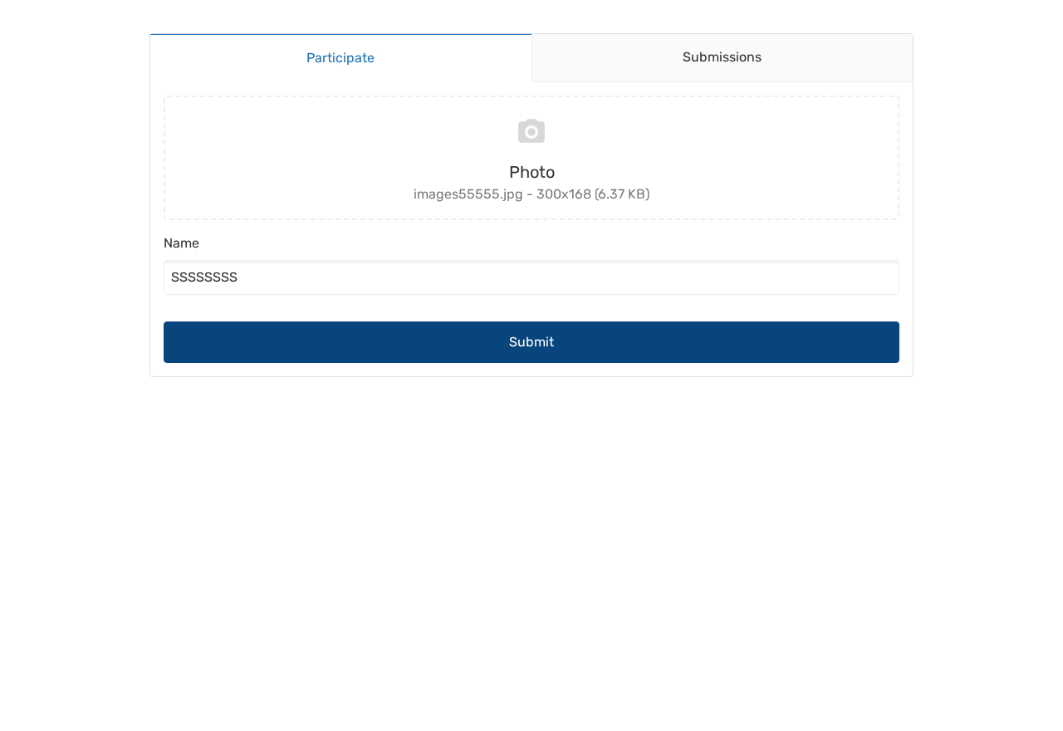
click at [516, 348] on button "Submit" at bounding box center [532, 342] width 736 height 42
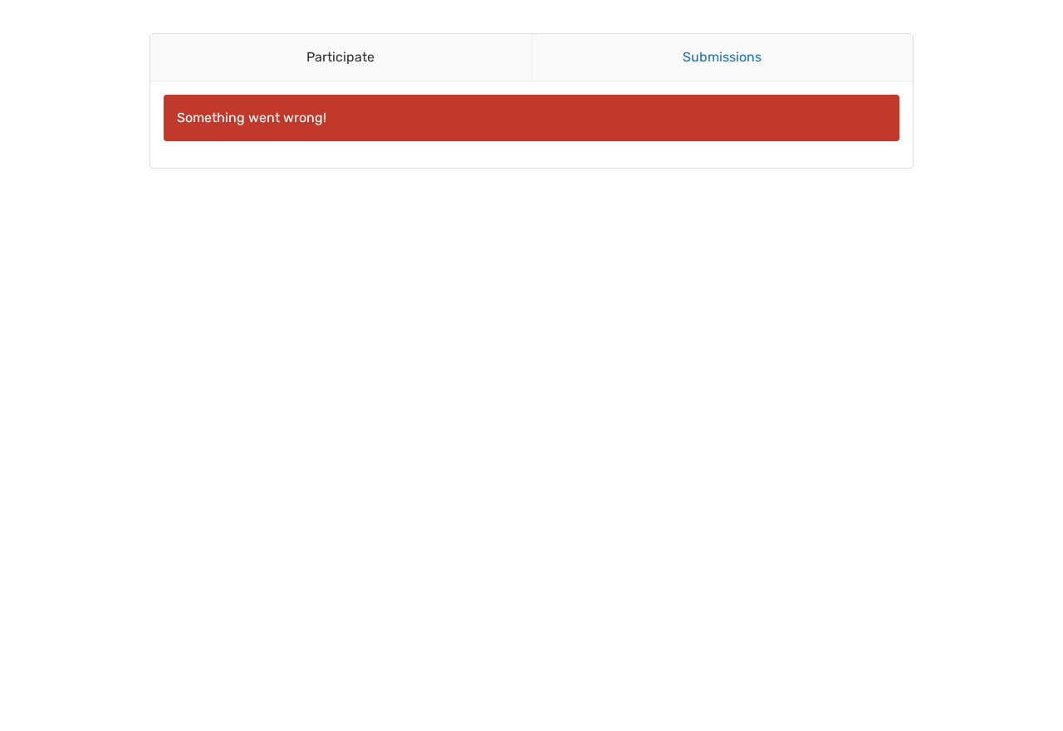
click at [721, 53] on link "Submissions" at bounding box center [722, 57] width 382 height 47
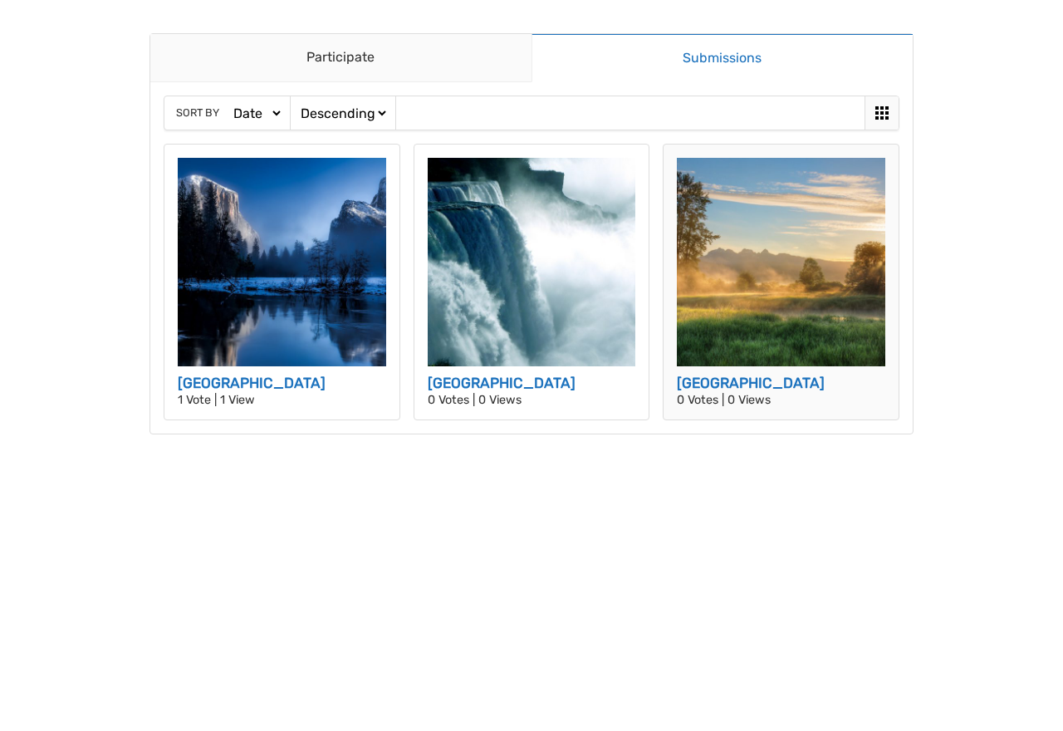
click at [768, 313] on img at bounding box center [781, 262] width 208 height 208
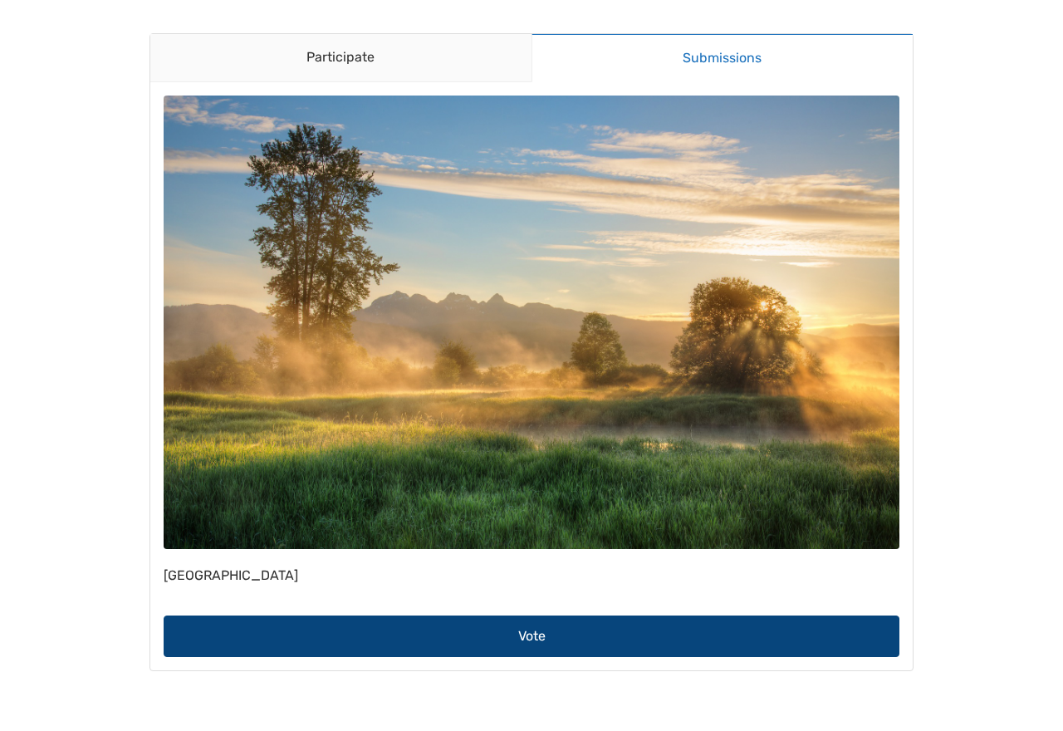
click at [529, 638] on button "Vote" at bounding box center [532, 636] width 736 height 42
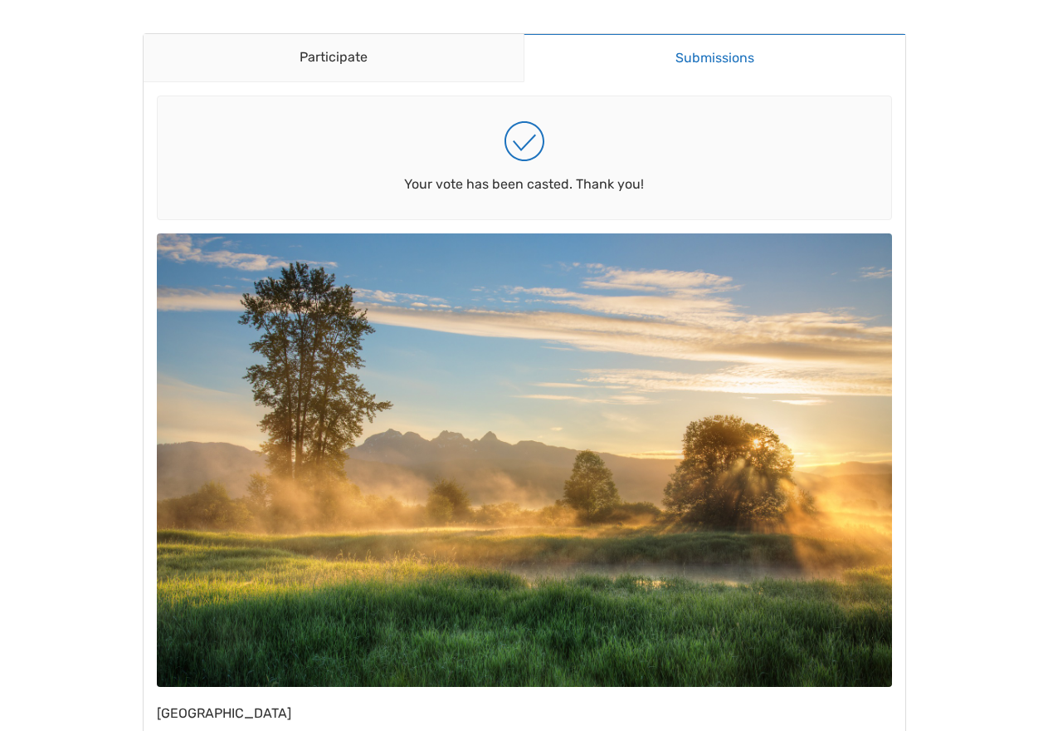
scroll to position [50, 0]
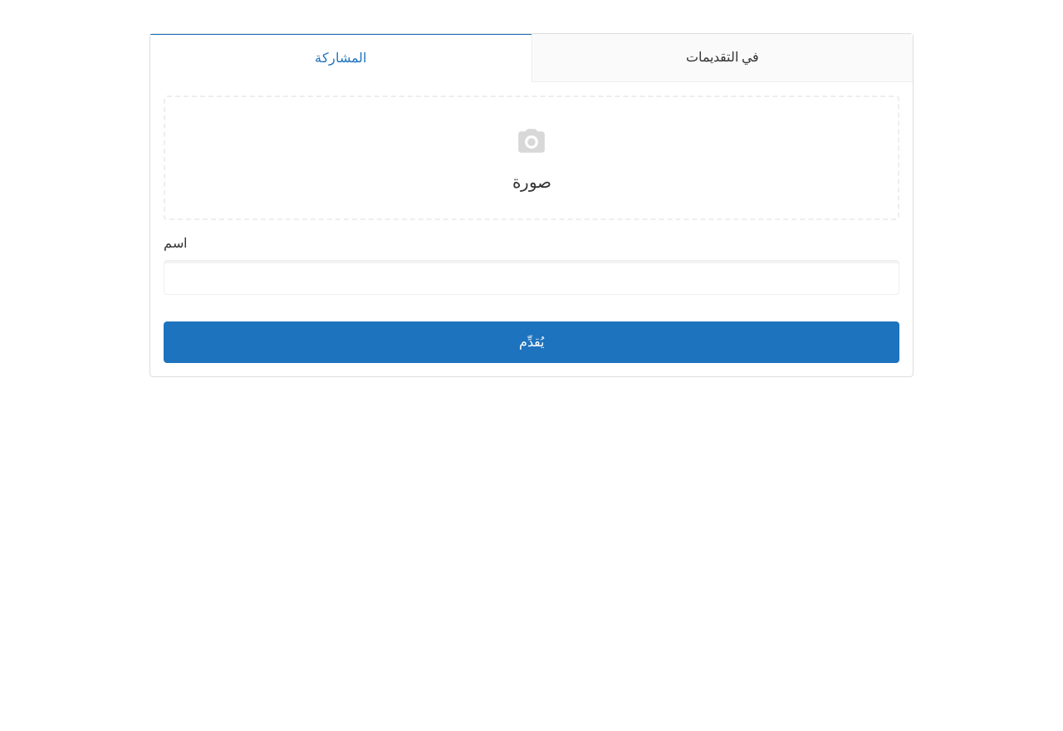
type input "C:\fakepath\images55555.jpg"
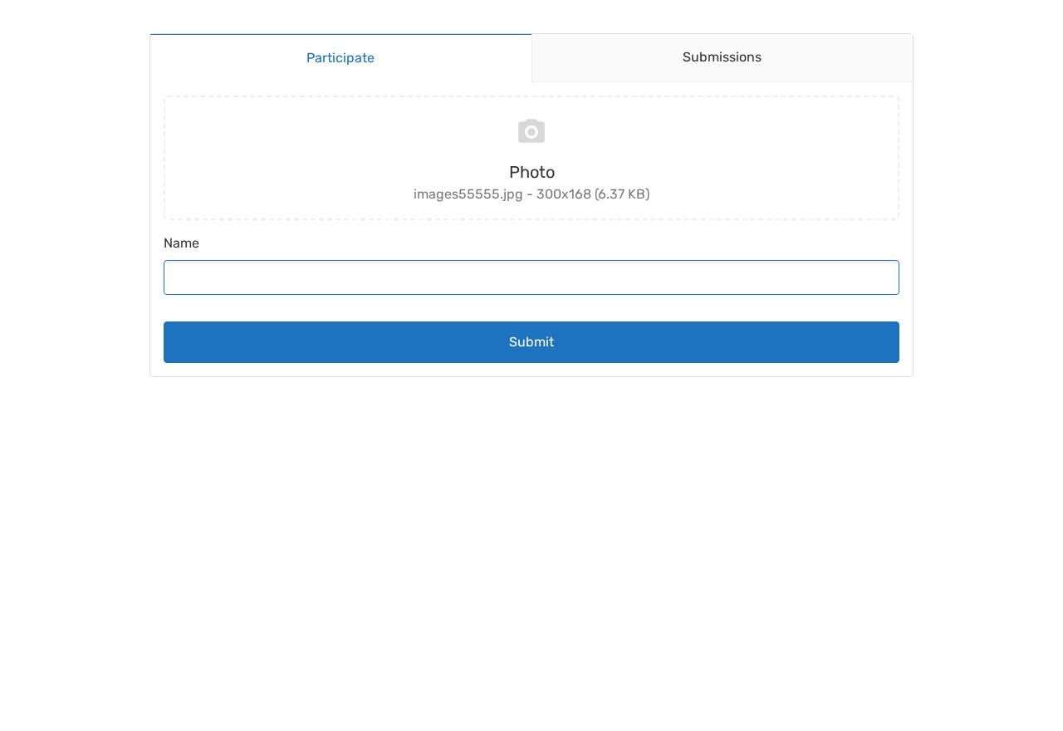
click at [406, 286] on input "Name" at bounding box center [532, 277] width 736 height 35
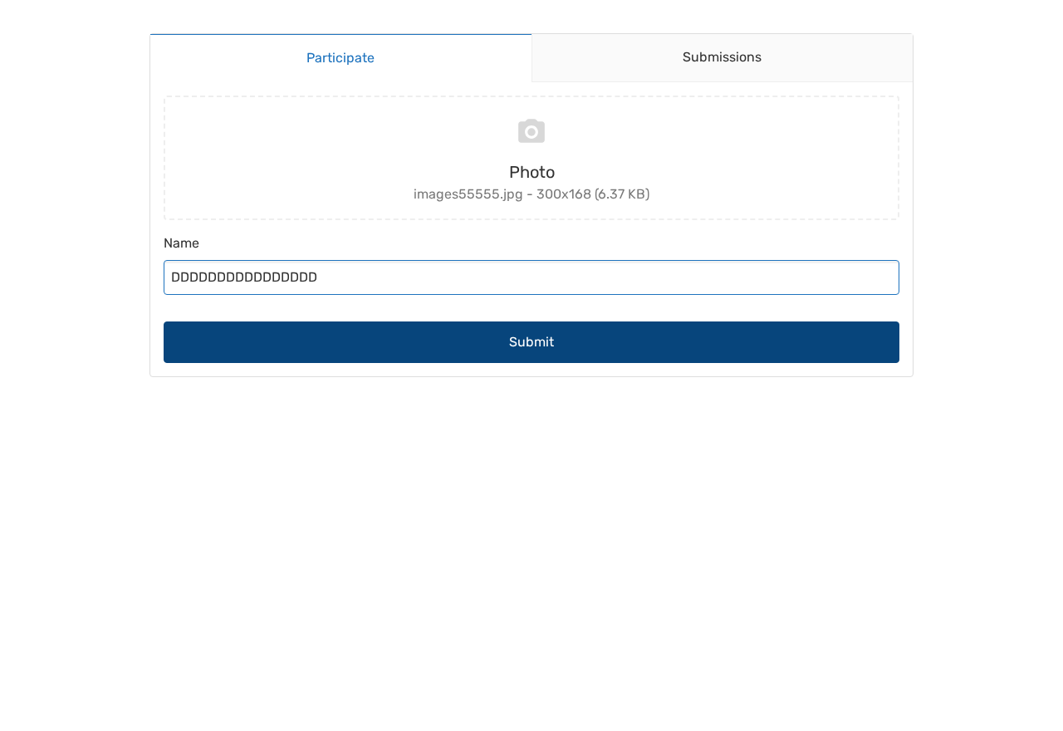
type input "DDDDDDDDDDDDDDDD"
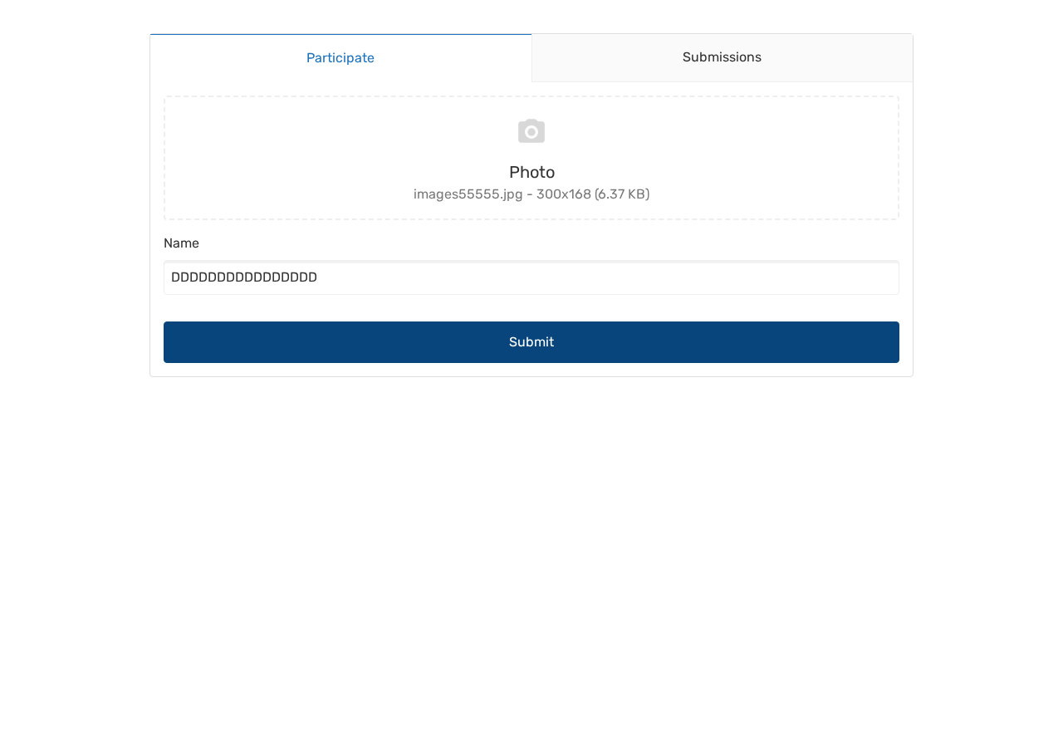
click at [546, 343] on button "Submit" at bounding box center [532, 342] width 736 height 42
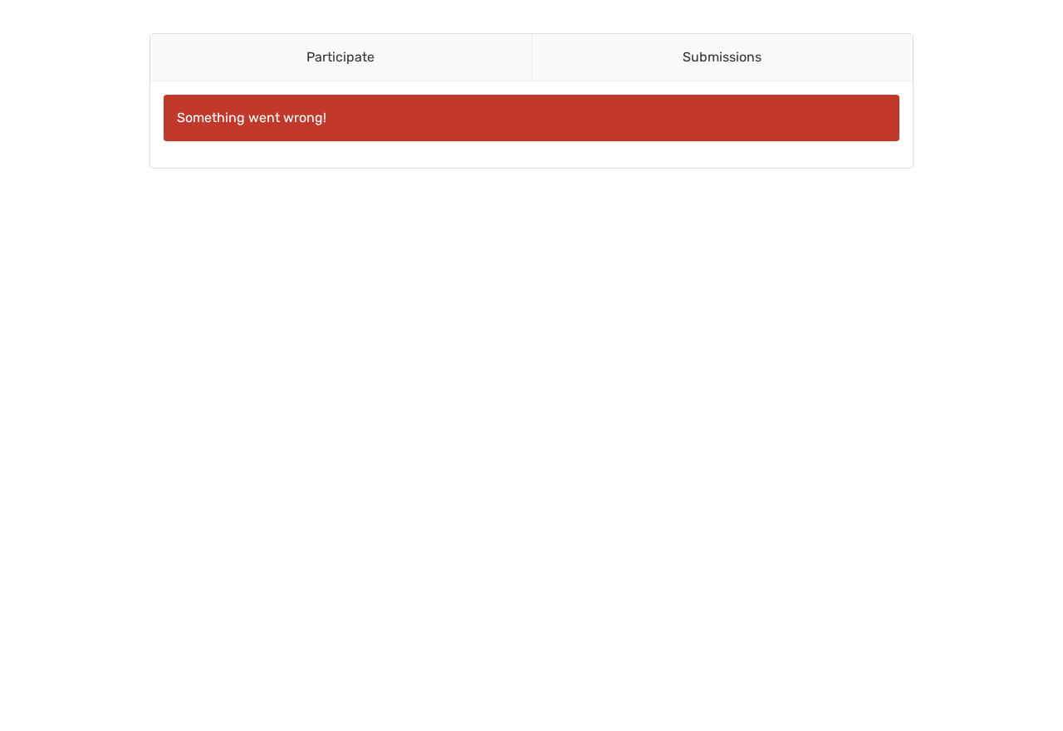
click at [223, 121] on div "Something went wrong!" at bounding box center [532, 118] width 736 height 46
click at [690, 54] on link "Submissions" at bounding box center [722, 57] width 382 height 47
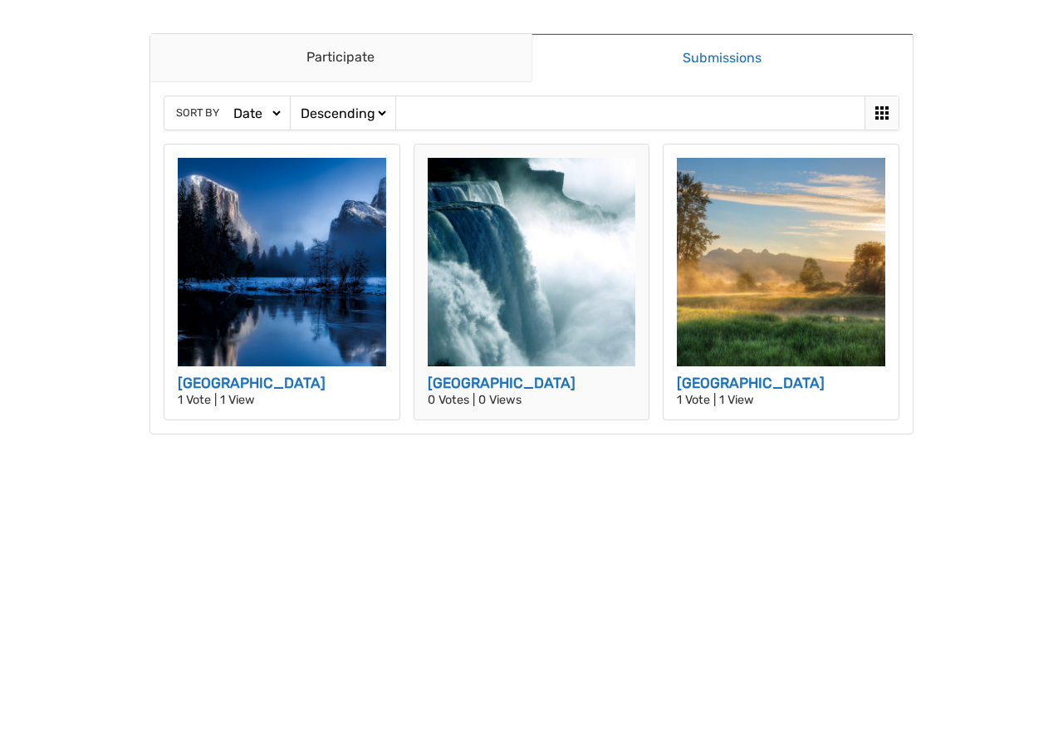
click at [480, 382] on h3 "[GEOGRAPHIC_DATA]" at bounding box center [532, 384] width 208 height 22
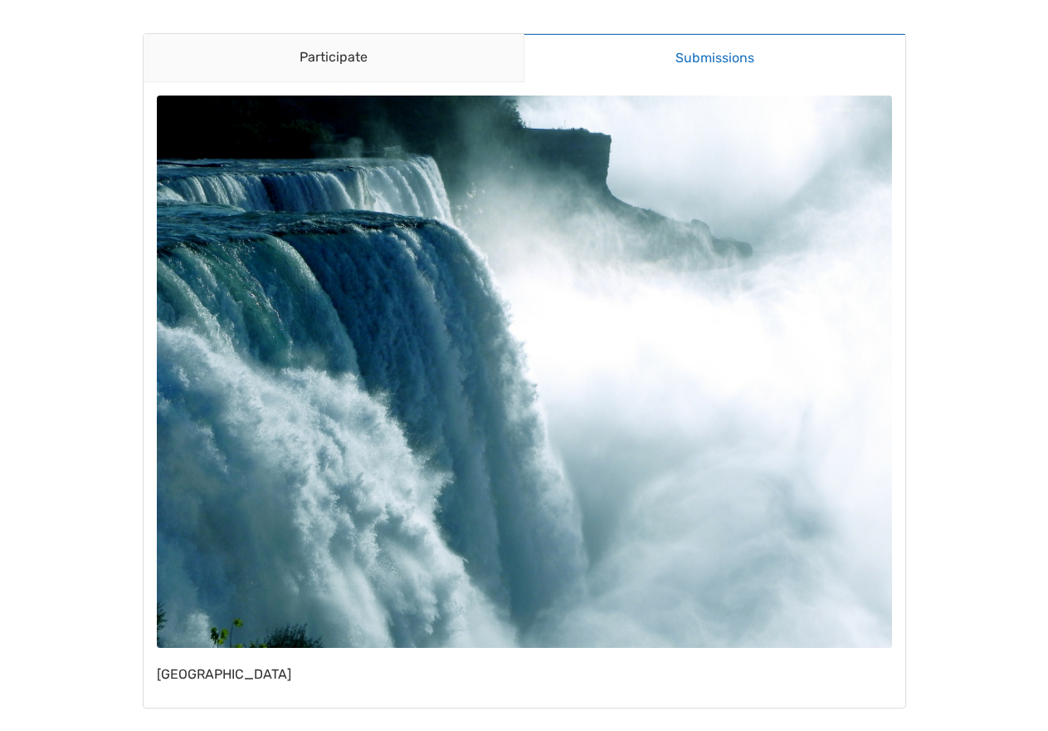
scroll to position [11, 0]
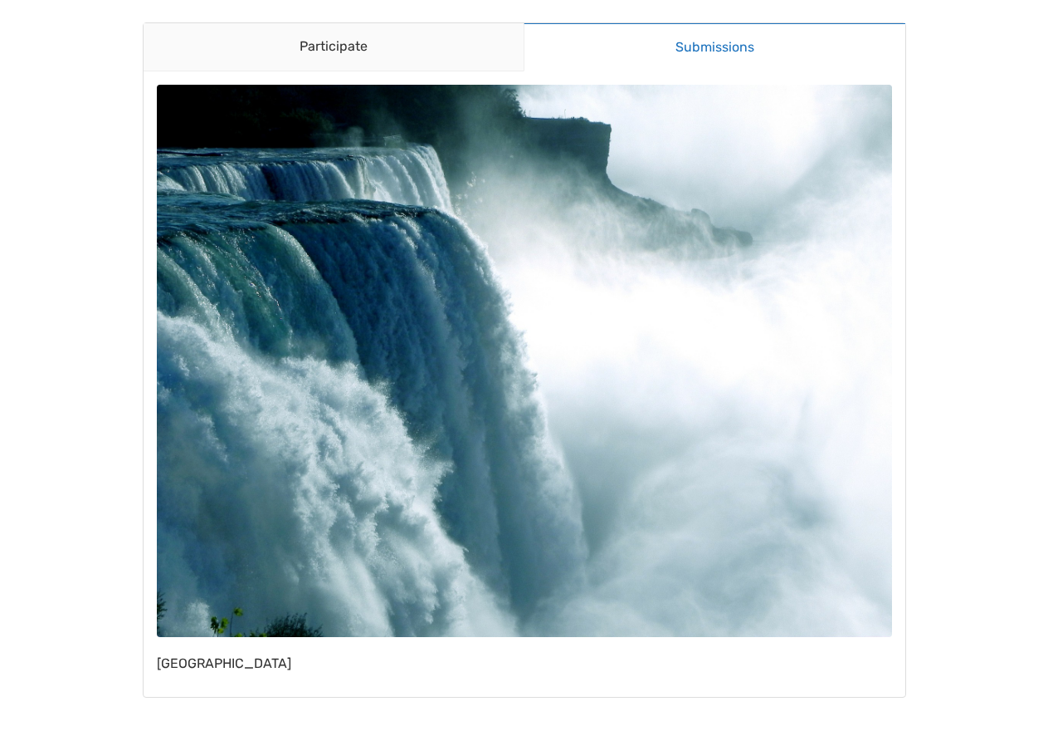
click at [589, 470] on img at bounding box center [525, 361] width 736 height 552
drag, startPoint x: 261, startPoint y: 657, endPoint x: 296, endPoint y: 626, distance: 47.1
click at [260, 657] on p "[GEOGRAPHIC_DATA]" at bounding box center [525, 663] width 736 height 13
click at [388, 64] on link "Participate" at bounding box center [334, 47] width 381 height 48
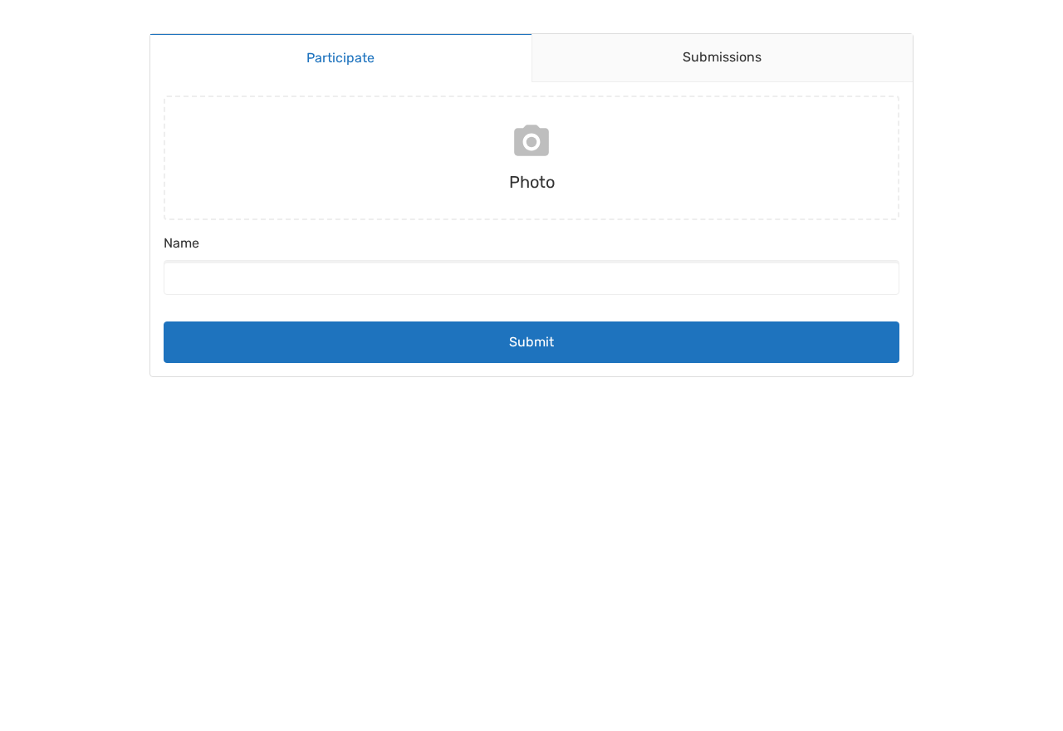
click at [520, 161] on input "file" at bounding box center [531, 157] width 749 height 125
type input "C:\fakepath\12.jpg"
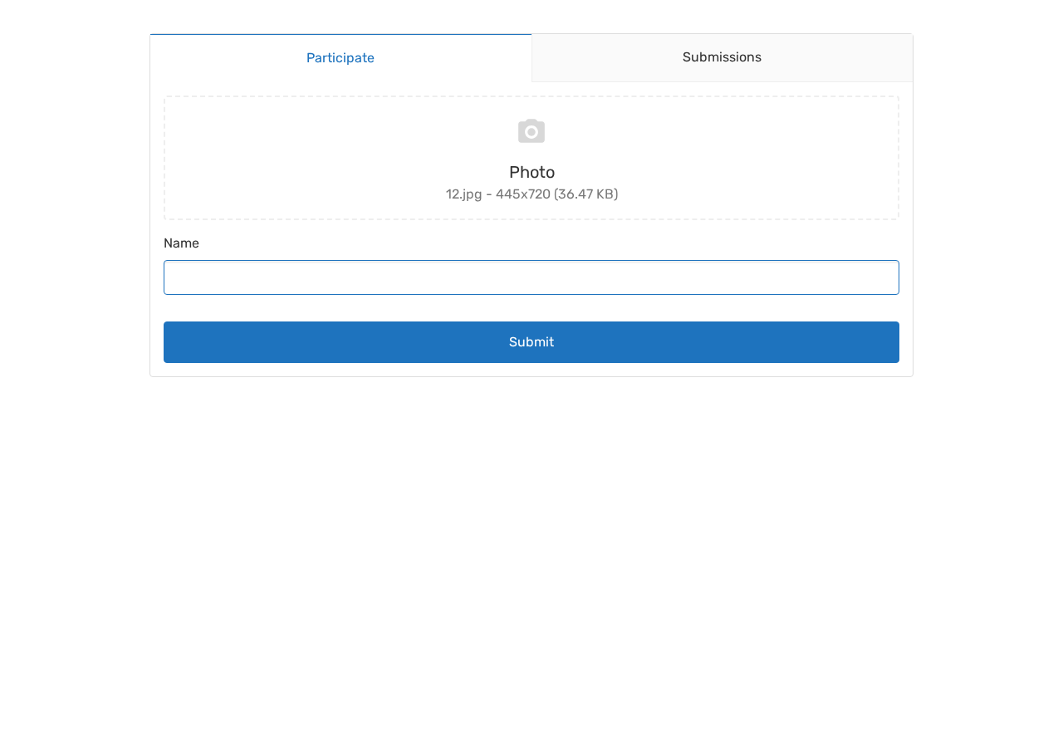
click at [393, 285] on input "Name" at bounding box center [532, 277] width 736 height 35
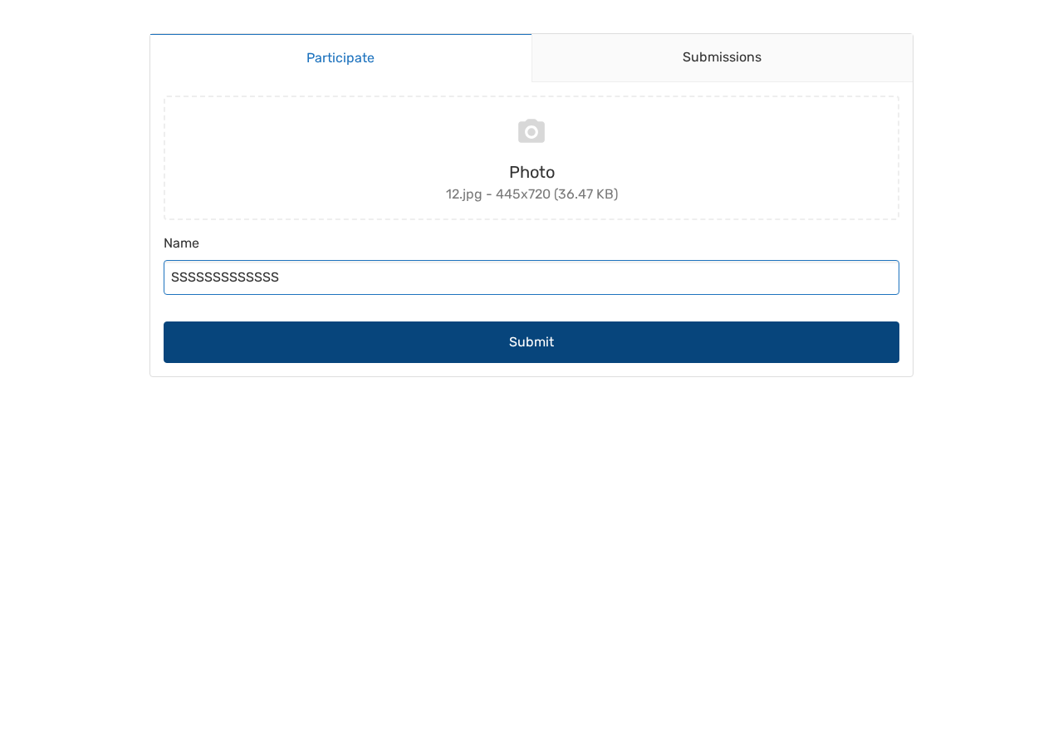
type input "SSSSSSSSSSSSS"
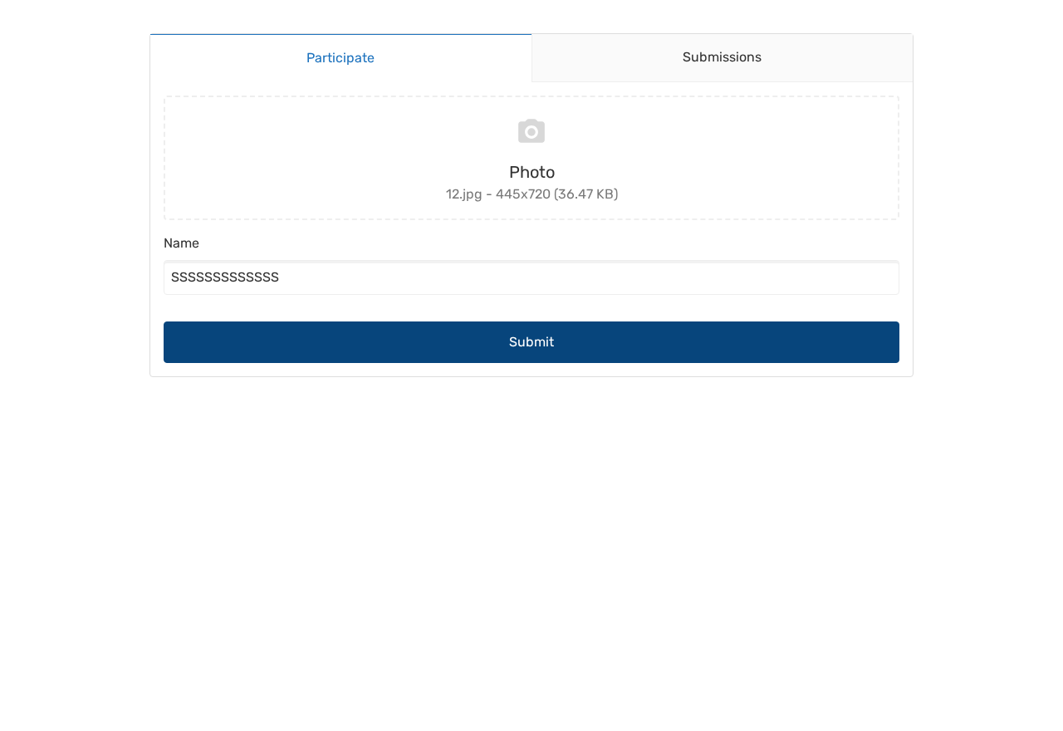
click at [583, 347] on button "Submit" at bounding box center [532, 342] width 736 height 42
